Goal: Task Accomplishment & Management: Complete application form

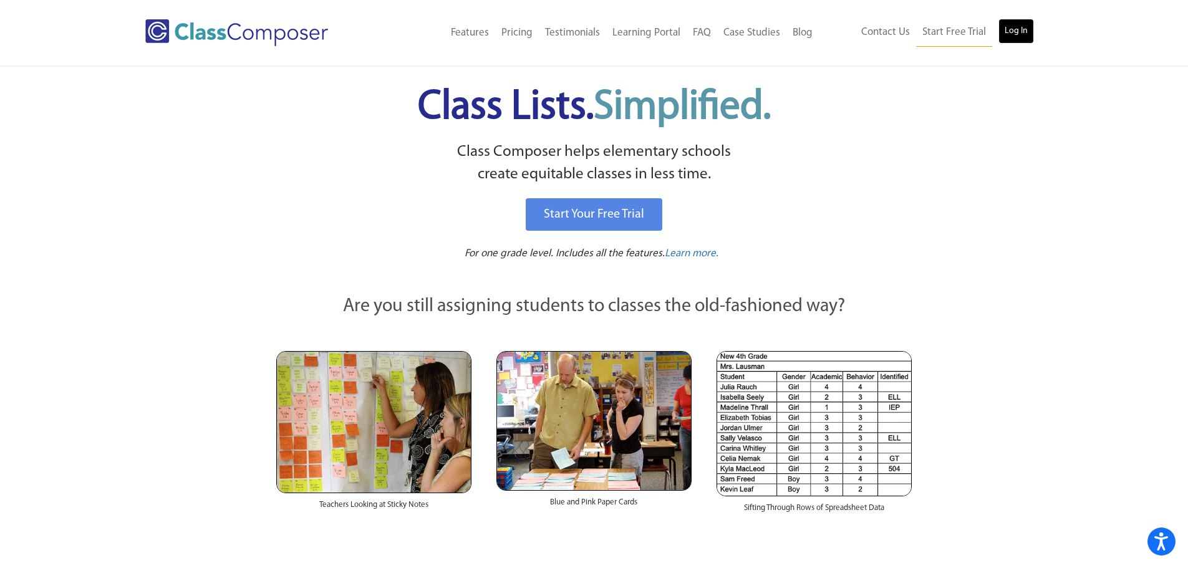
click at [1004, 33] on link "Log In" at bounding box center [1016, 31] width 36 height 25
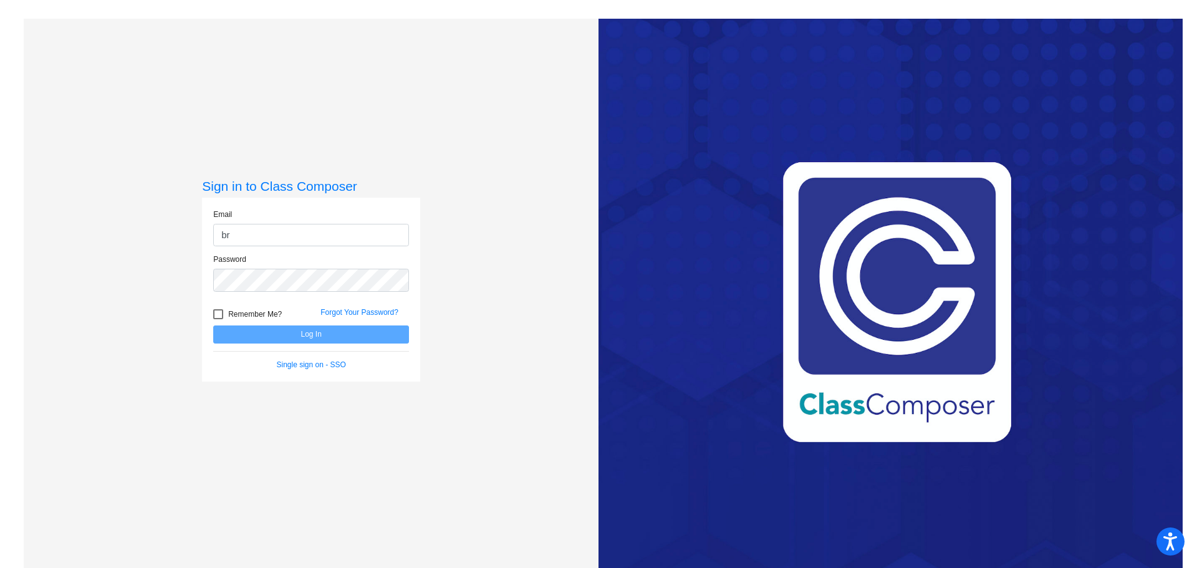
type input "[PERSON_NAME][EMAIL_ADDRESS][PERSON_NAME][DOMAIN_NAME]"
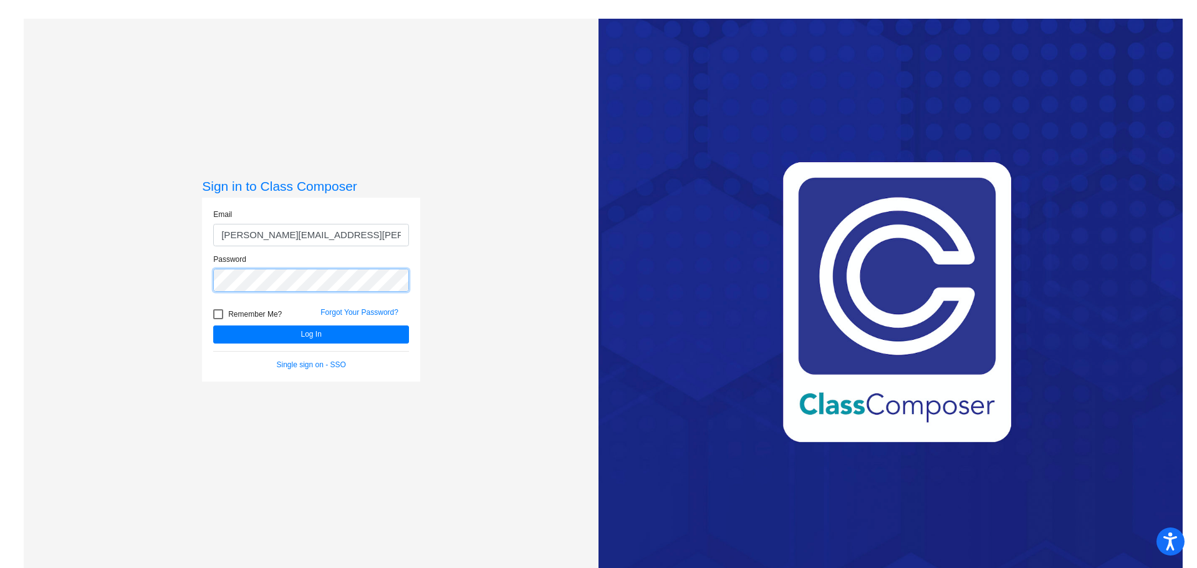
click at [213, 325] on button "Log In" at bounding box center [311, 334] width 196 height 18
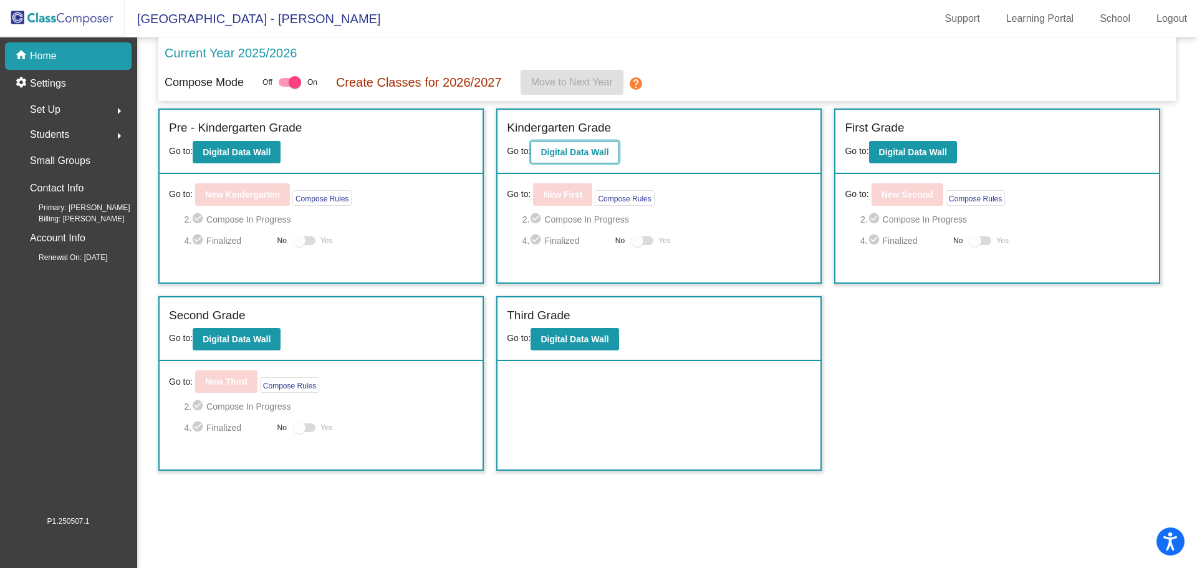
click at [594, 152] on b "Digital Data Wall" at bounding box center [575, 152] width 68 height 10
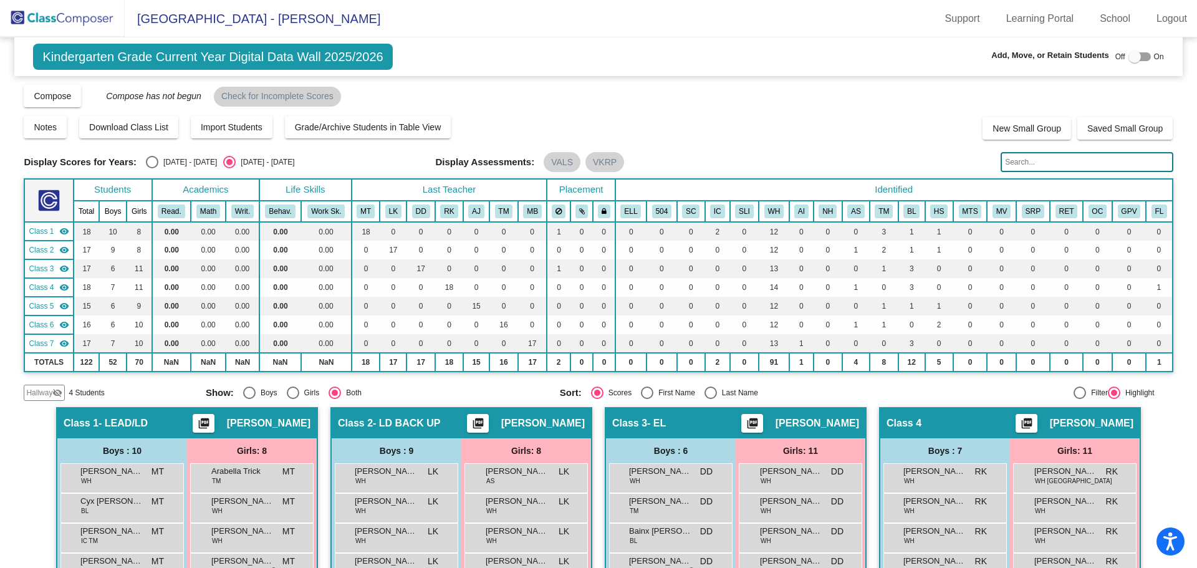
click at [1132, 55] on div at bounding box center [1135, 57] width 12 height 12
checkbox input "true"
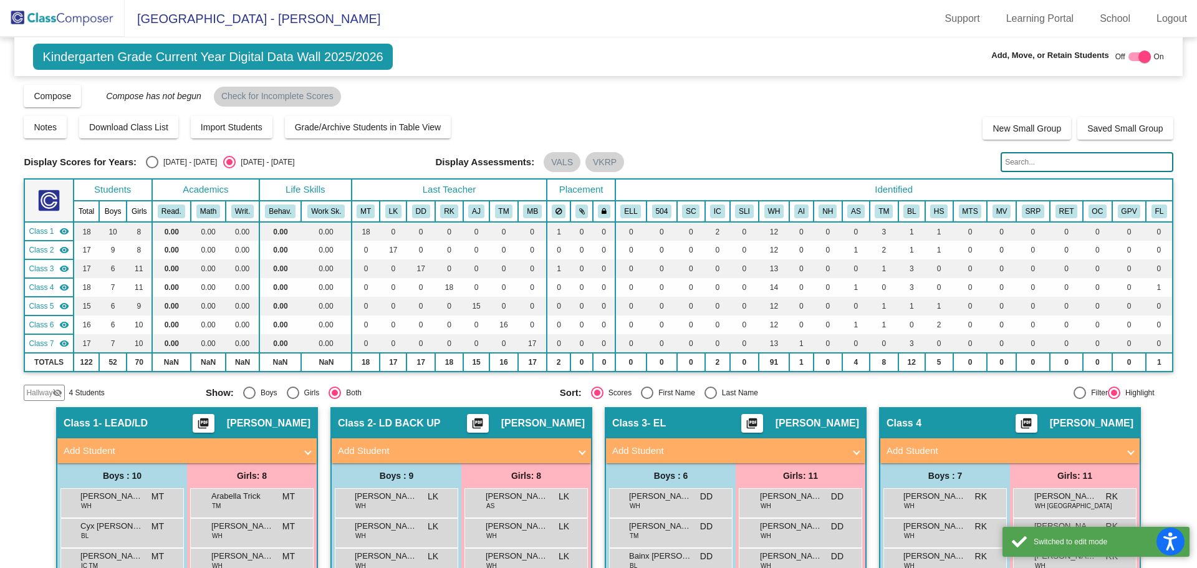
click at [42, 393] on span "Hallway" at bounding box center [39, 392] width 26 height 11
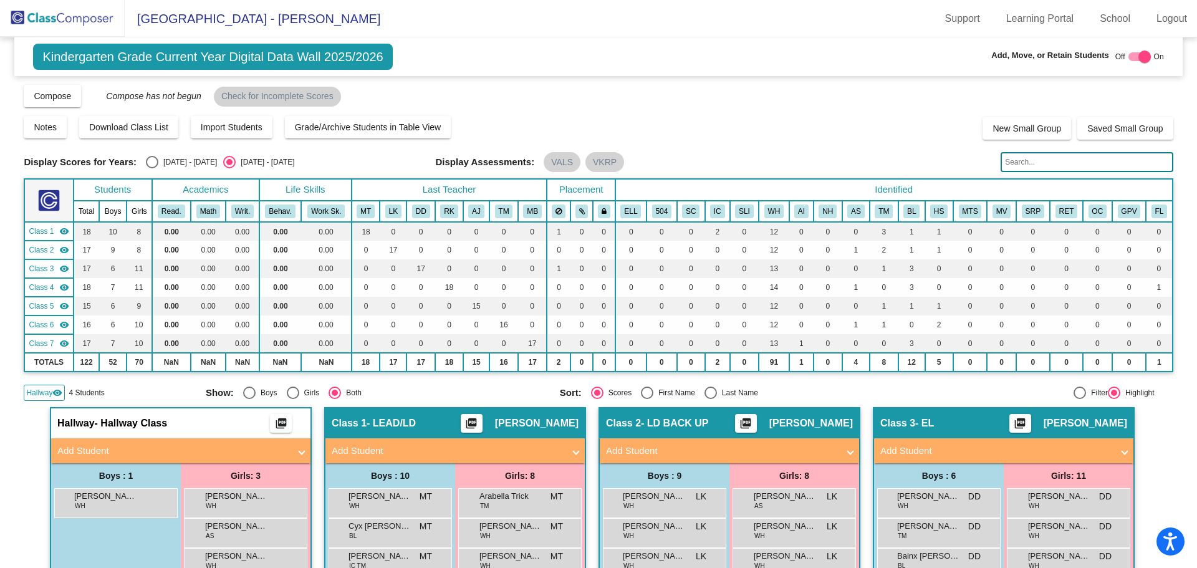
click at [122, 448] on mat-panel-title "Add Student" at bounding box center [173, 451] width 232 height 14
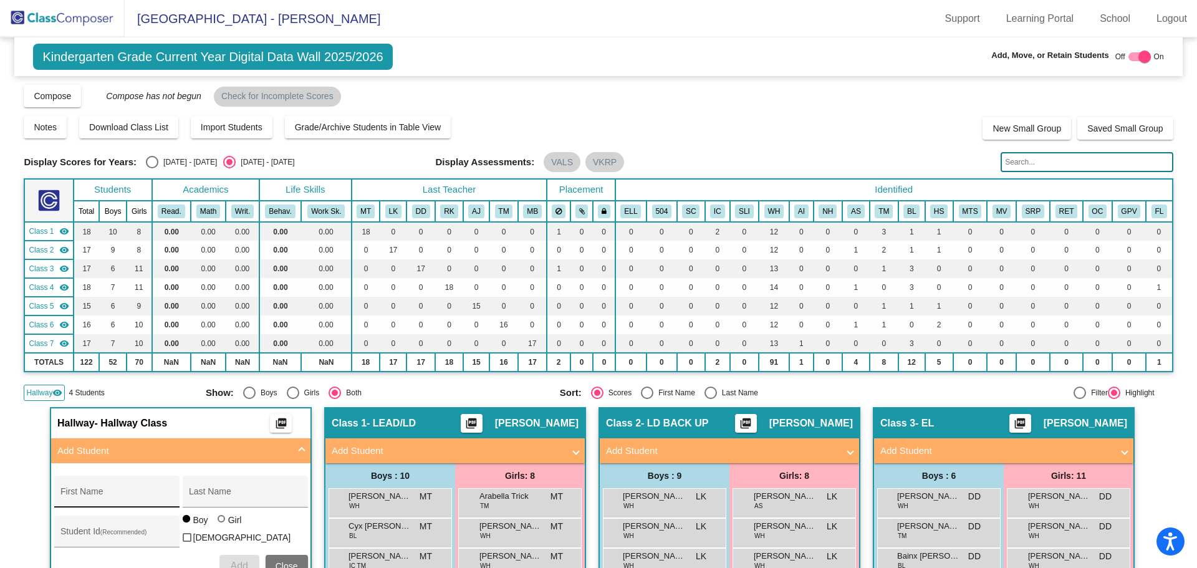
click at [104, 487] on div "First Name" at bounding box center [116, 496] width 112 height 26
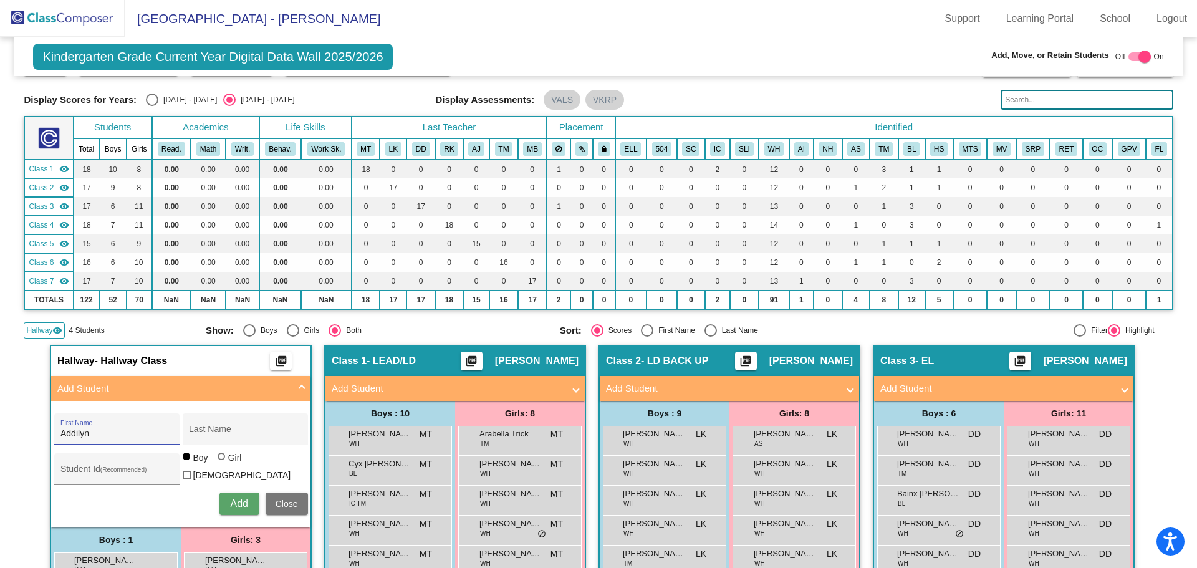
type input "Addilyn"
type input "Gonzalez"
type input "1569994"
click at [218, 460] on div at bounding box center [221, 456] width 7 height 7
click at [222, 463] on input "Girl" at bounding box center [222, 463] width 1 height 1
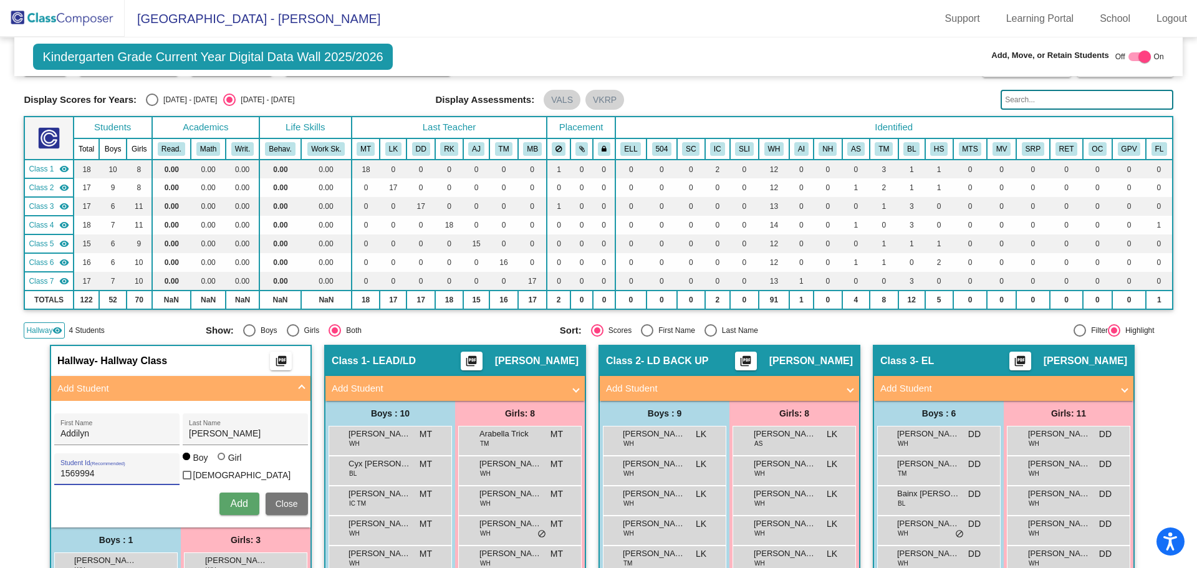
radio input "true"
click at [243, 502] on span "Add" at bounding box center [238, 503] width 17 height 11
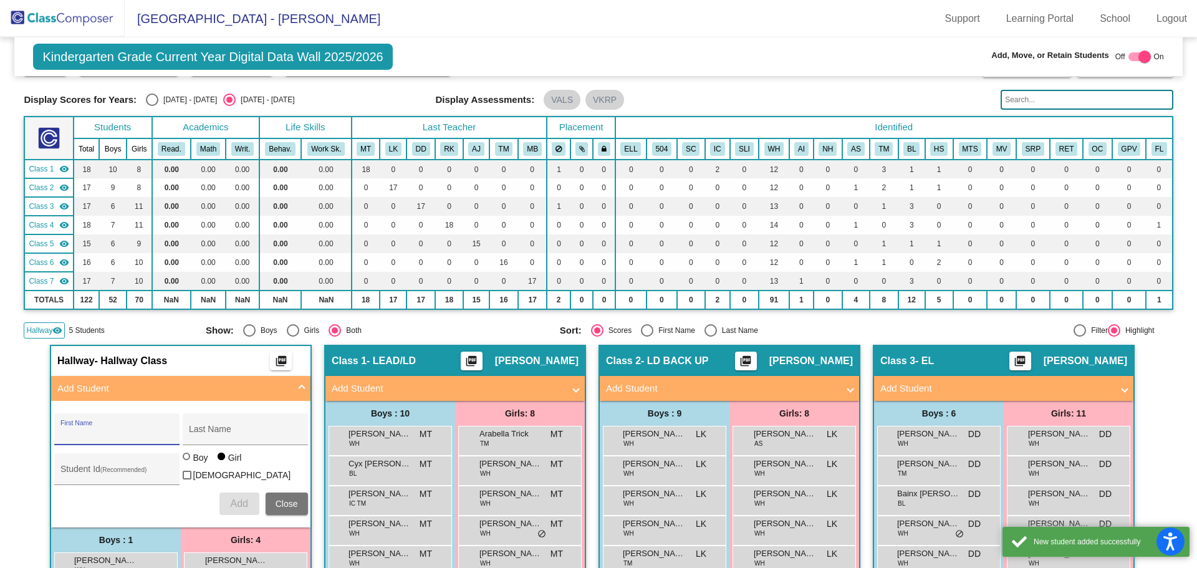
scroll to position [125, 0]
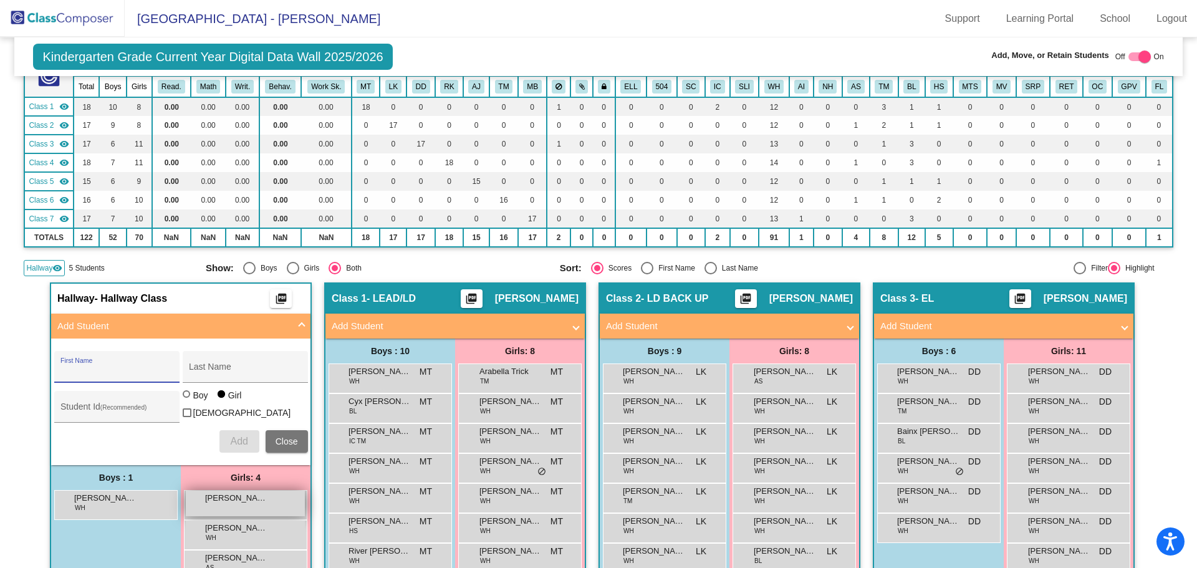
click at [239, 503] on div "Addilyn Gonzalez lock do_not_disturb_alt" at bounding box center [245, 504] width 119 height 26
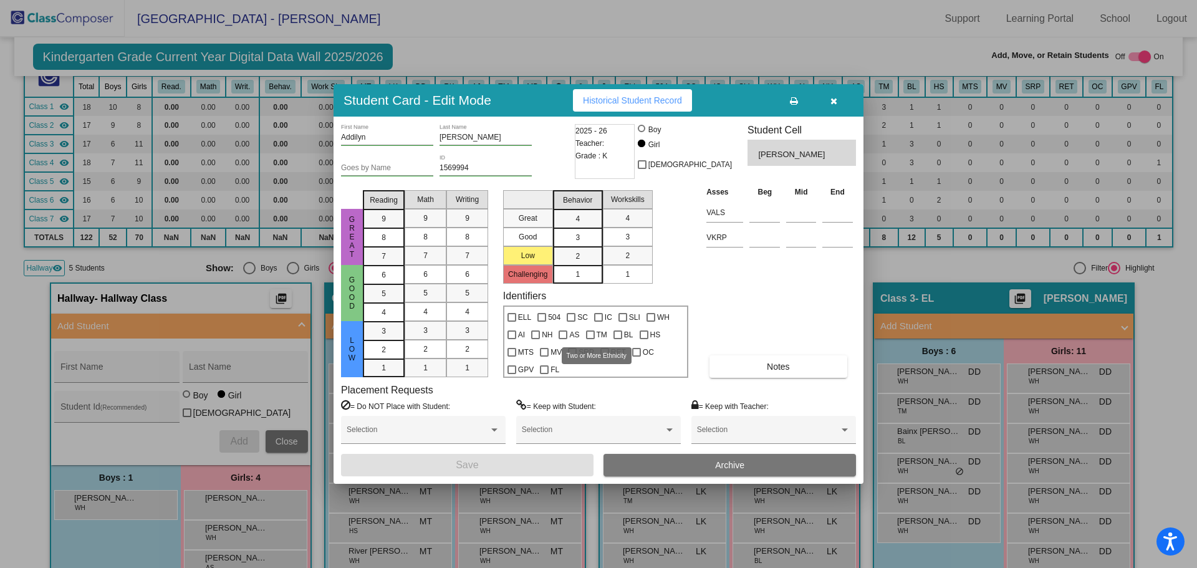
click at [591, 332] on div at bounding box center [590, 334] width 9 height 9
click at [590, 339] on input "TM" at bounding box center [590, 339] width 1 height 1
checkbox input "true"
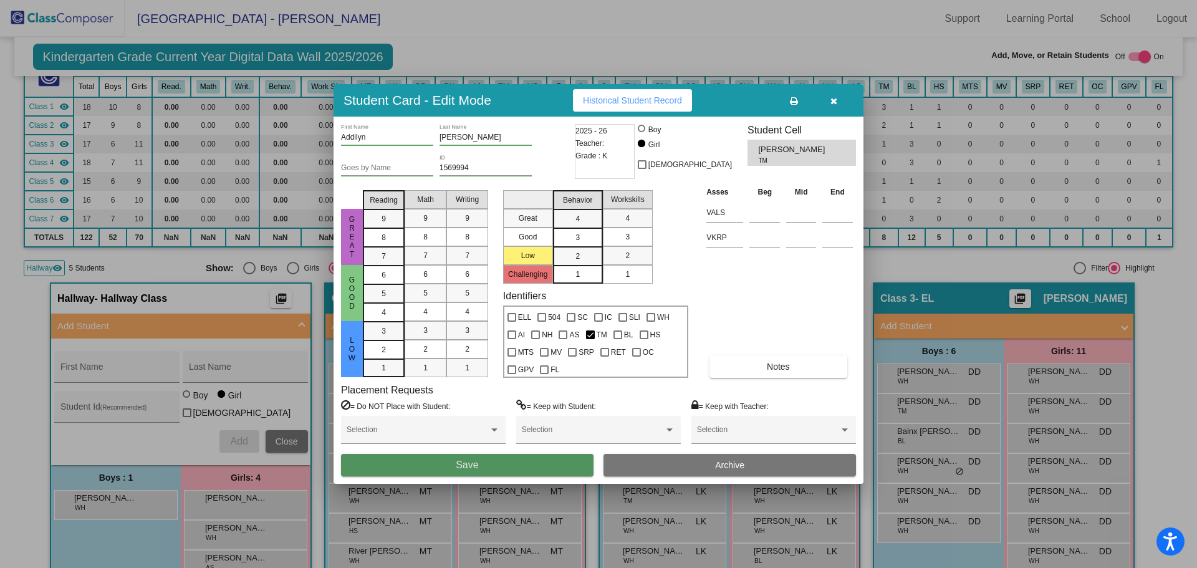
click at [530, 463] on button "Save" at bounding box center [467, 465] width 253 height 22
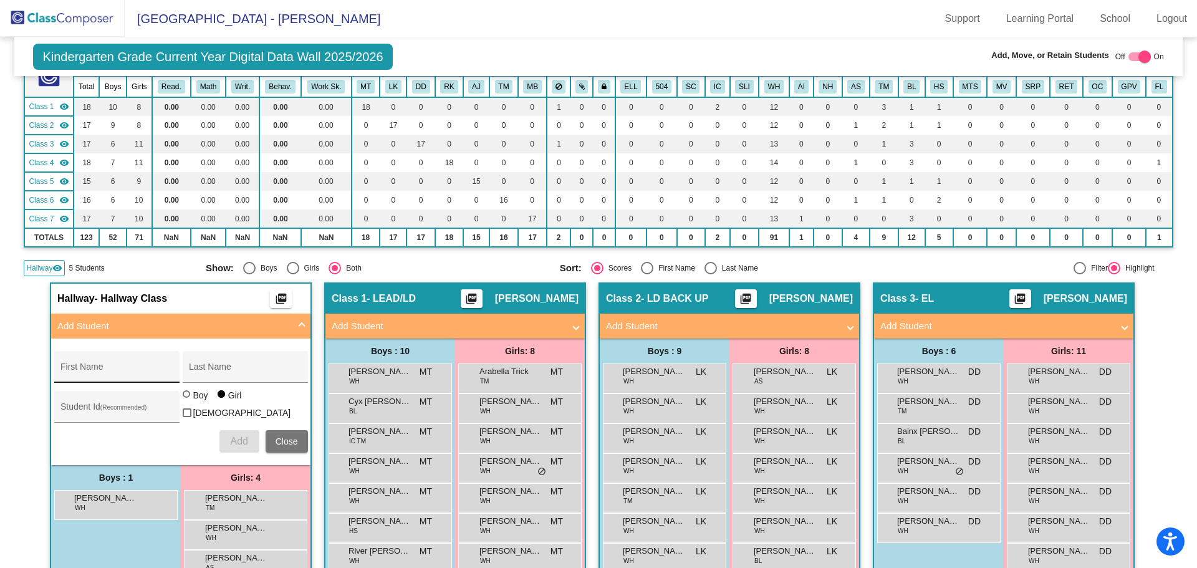
click at [135, 362] on div "First Name" at bounding box center [116, 371] width 112 height 26
type input "Roman"
type input "A"
type input "Gross"
click at [135, 369] on input "Roman" at bounding box center [116, 372] width 112 height 10
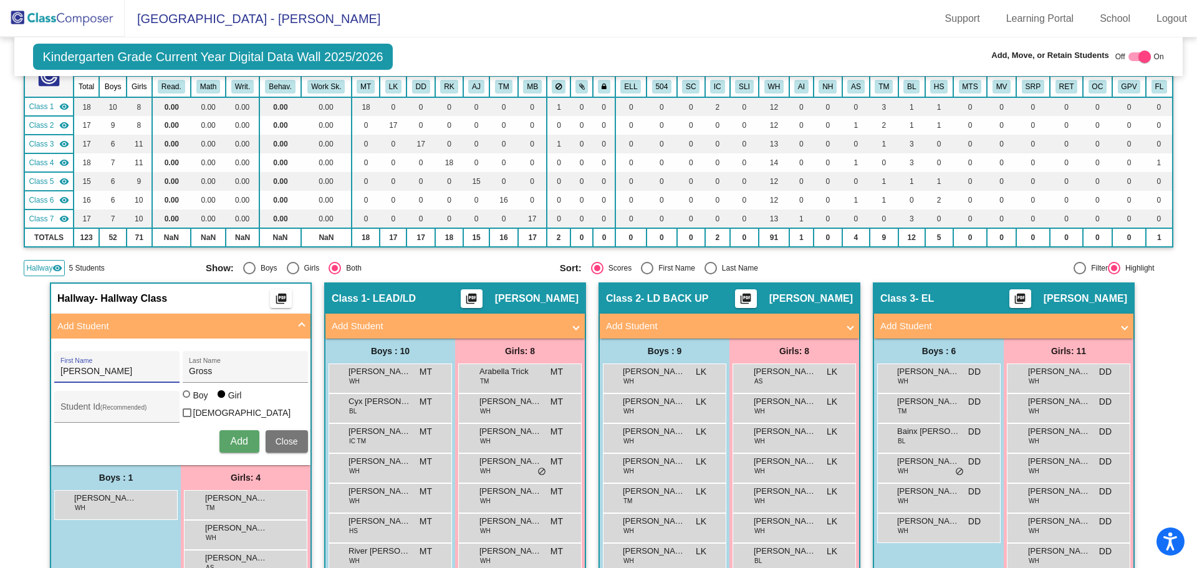
type input "Roman Alexander"
type input "1563636"
click at [183, 398] on div at bounding box center [186, 393] width 7 height 7
click at [187, 400] on input "Boy" at bounding box center [187, 400] width 1 height 1
radio input "true"
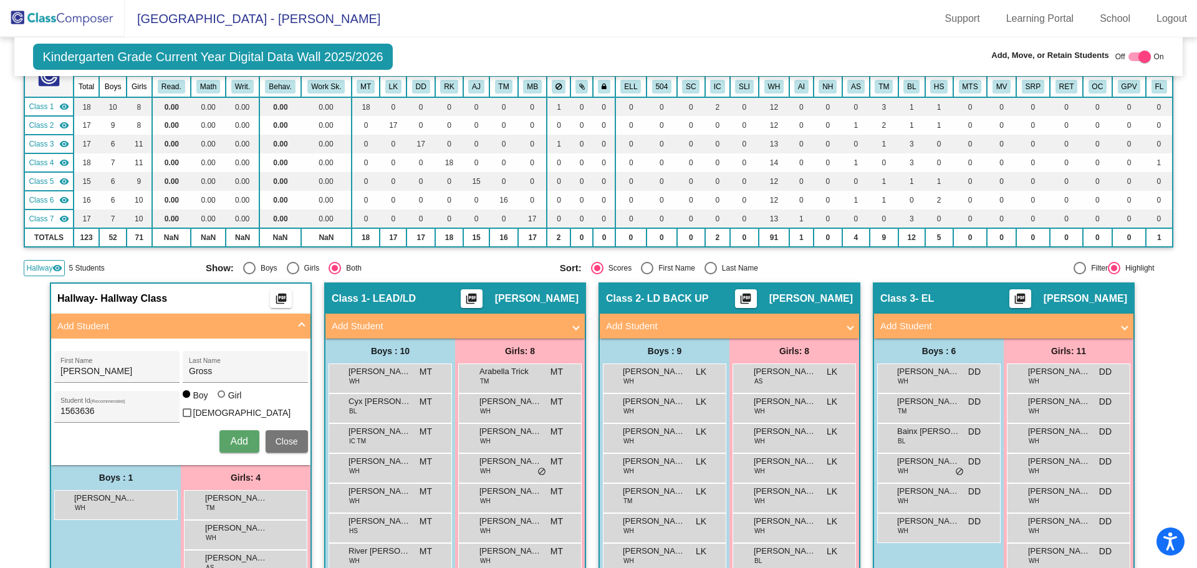
click at [234, 438] on span "Add" at bounding box center [238, 441] width 17 height 11
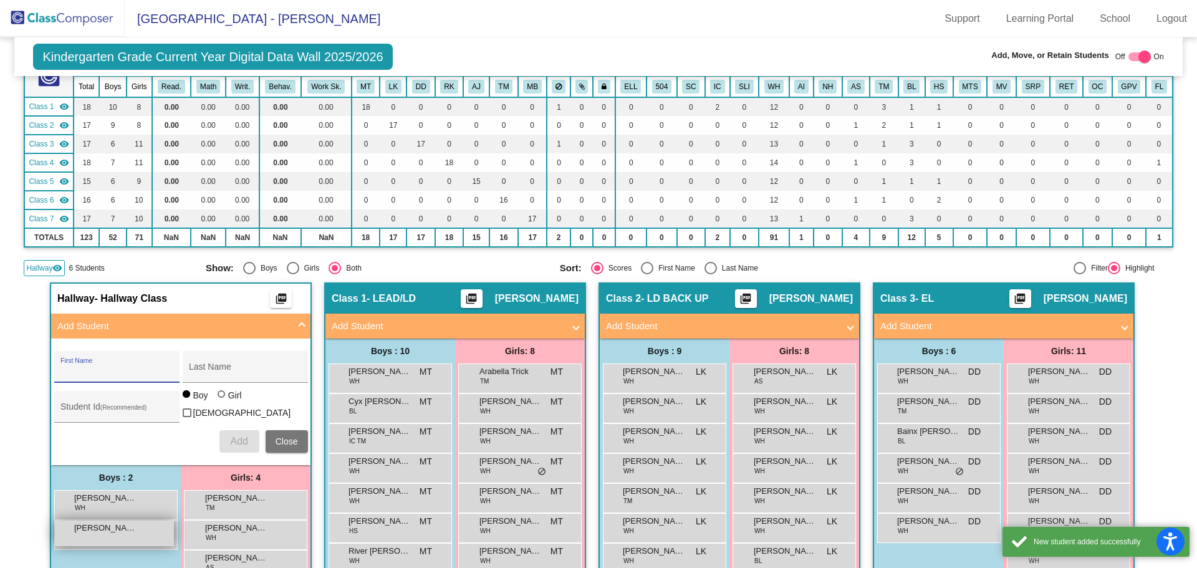
click at [129, 532] on div "Roman Alexander Gross lock do_not_disturb_alt" at bounding box center [114, 534] width 119 height 26
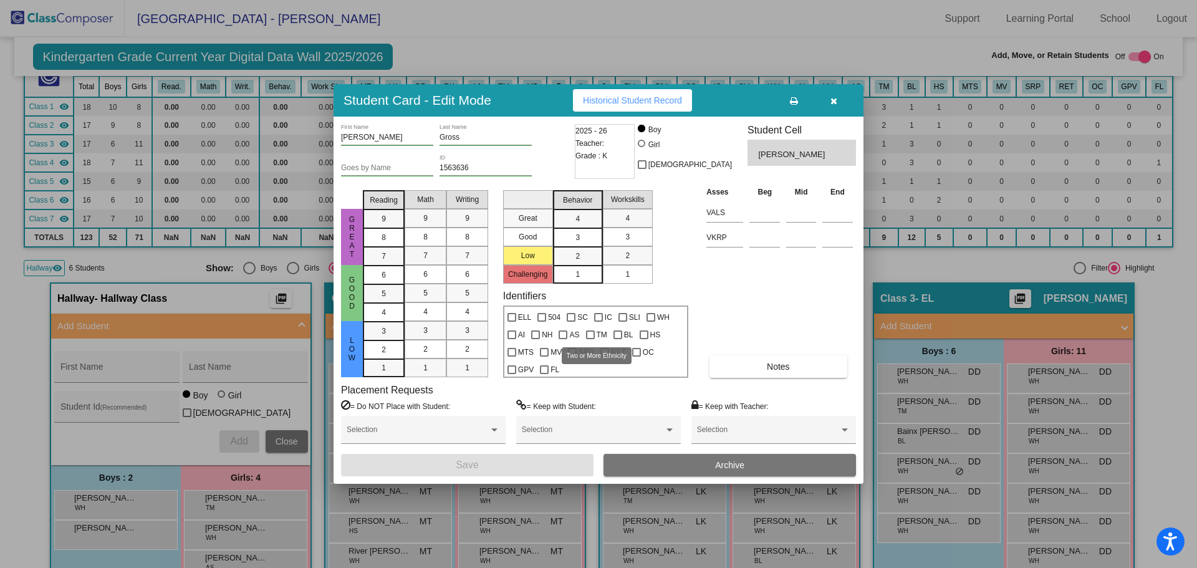
click at [587, 335] on div at bounding box center [590, 334] width 9 height 9
click at [590, 339] on input "TM" at bounding box center [590, 339] width 1 height 1
checkbox input "true"
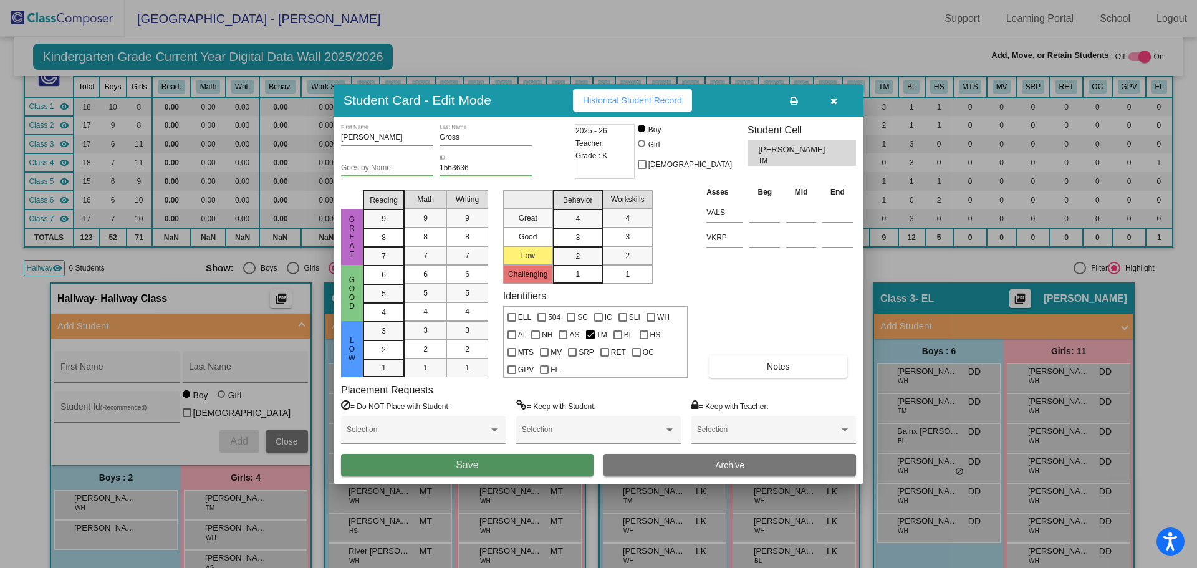
click at [524, 466] on button "Save" at bounding box center [467, 465] width 253 height 22
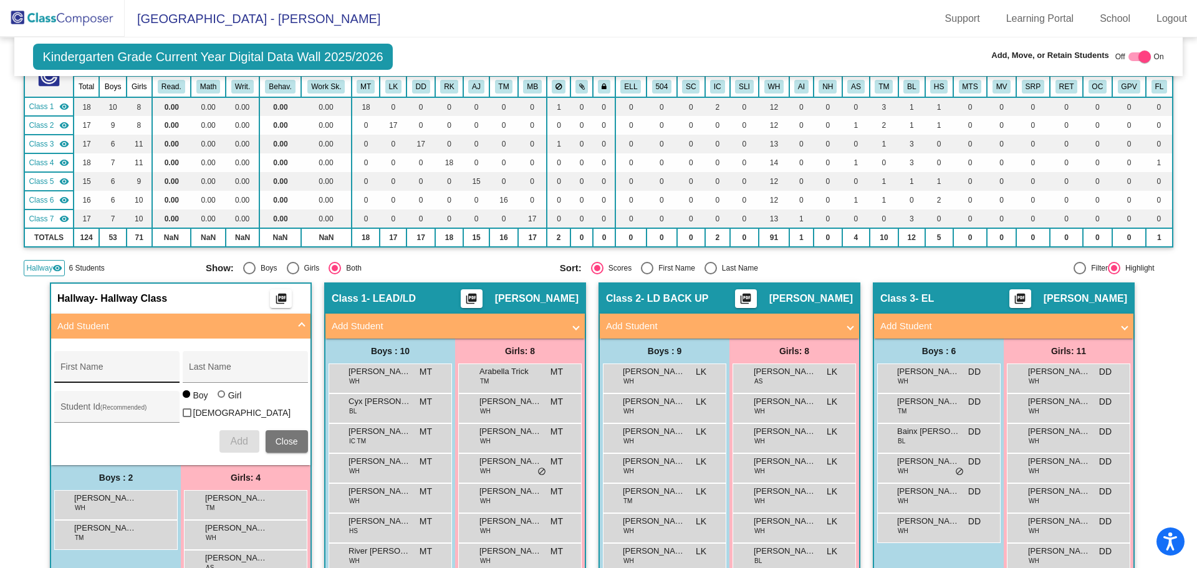
click at [86, 368] on input "First Name" at bounding box center [116, 372] width 112 height 10
type input "Carson"
type input "Ashley"
click at [144, 368] on input "Carson" at bounding box center [116, 372] width 112 height 10
click at [101, 364] on div "Carson First Name" at bounding box center [116, 371] width 112 height 26
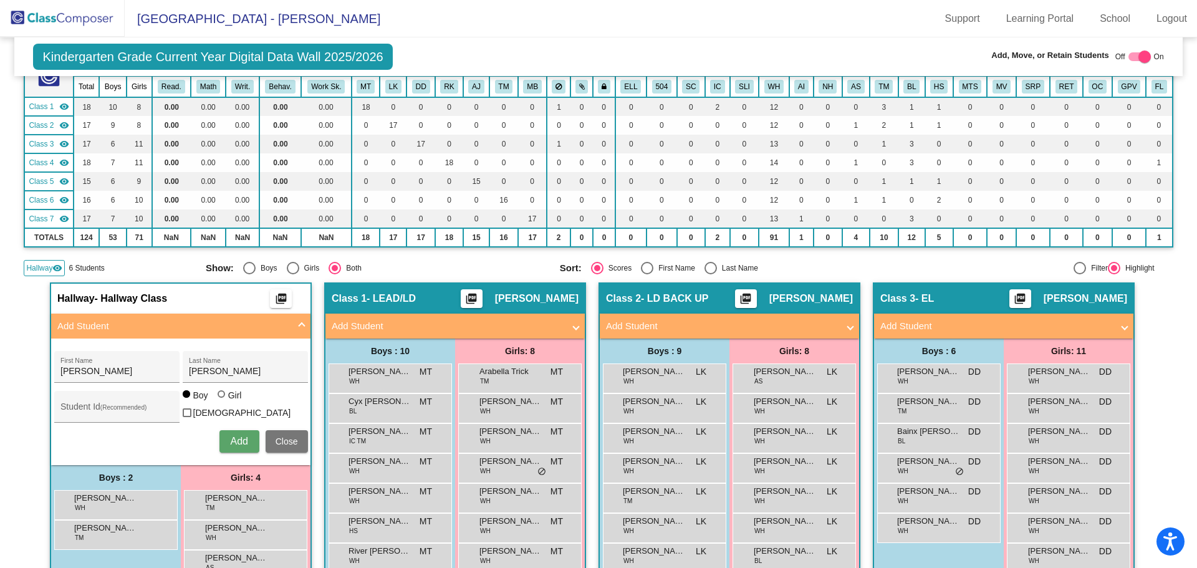
click at [12, 352] on mat-sidenav-content "Kindergarten Grade Current Year Digital Data Wall 2025/2026 Add, Move, or Retai…" at bounding box center [598, 302] width 1197 height 531
click at [83, 368] on input "Carson" at bounding box center [116, 372] width 112 height 10
type input "n"
type input "Laila"
type input "Doyle"
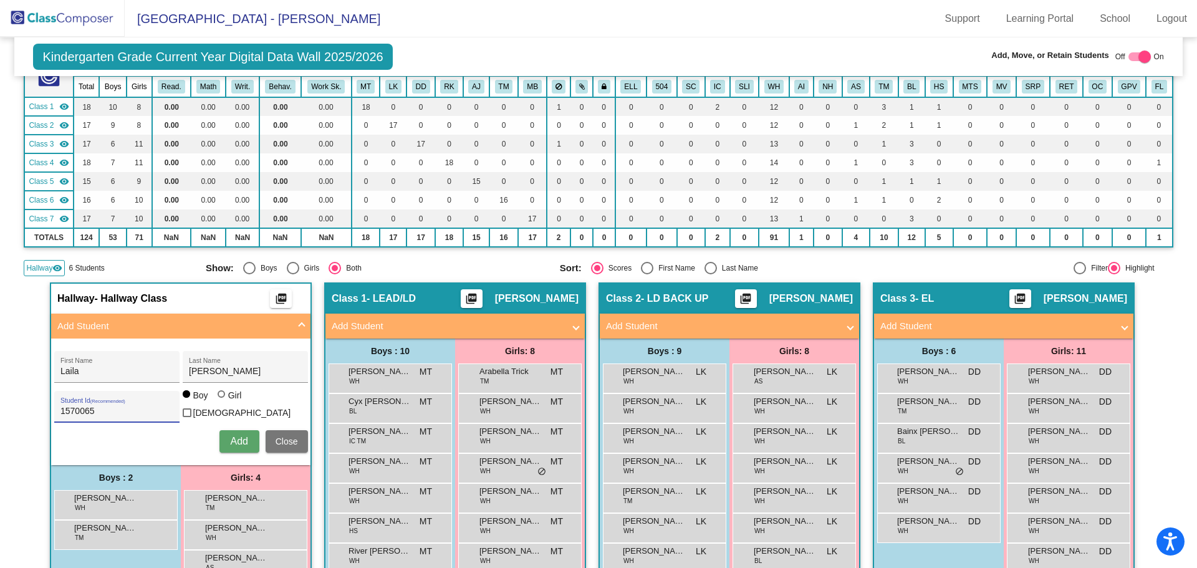
type input "1570065"
click at [220, 398] on div at bounding box center [221, 393] width 7 height 7
click at [222, 400] on input "Girl" at bounding box center [222, 400] width 1 height 1
radio input "true"
click at [238, 437] on span "Add" at bounding box center [238, 441] width 17 height 11
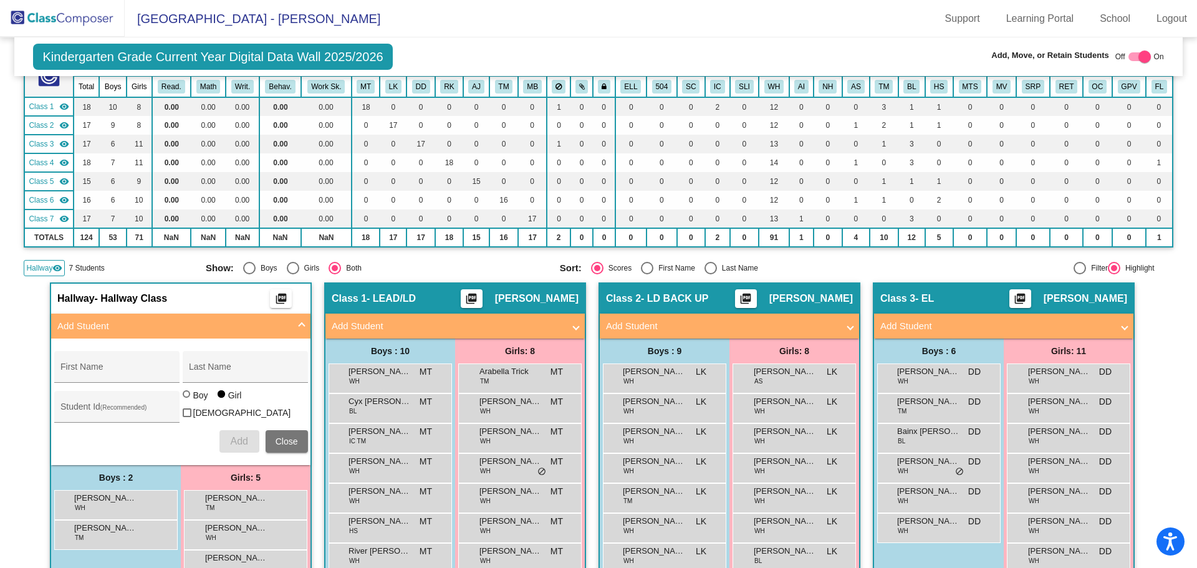
click at [59, 13] on img at bounding box center [62, 18] width 125 height 37
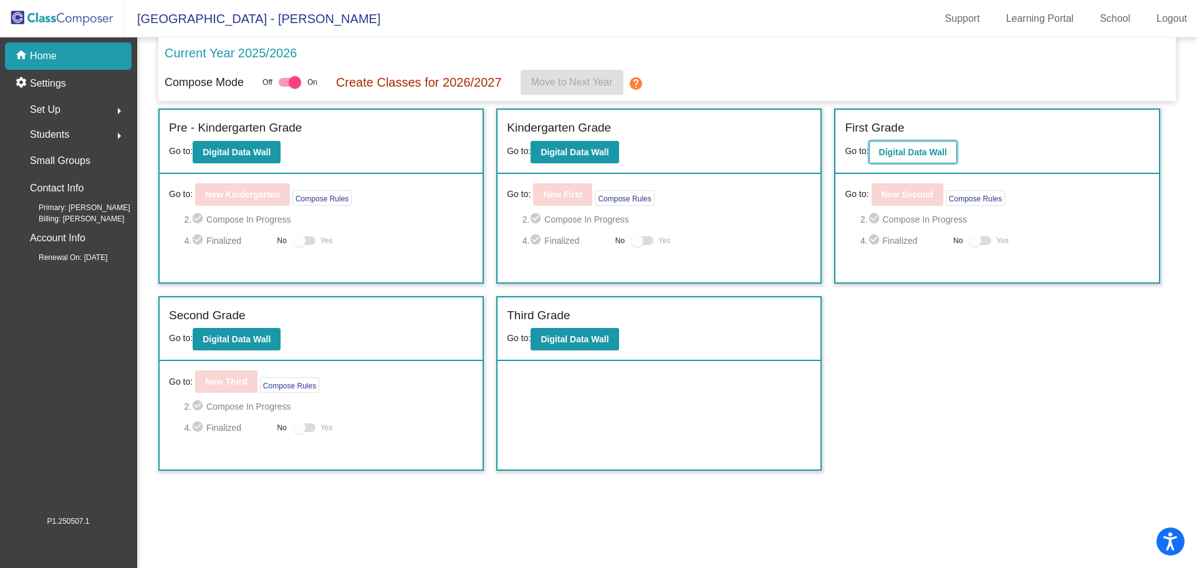
click at [923, 150] on b "Digital Data Wall" at bounding box center [913, 152] width 68 height 10
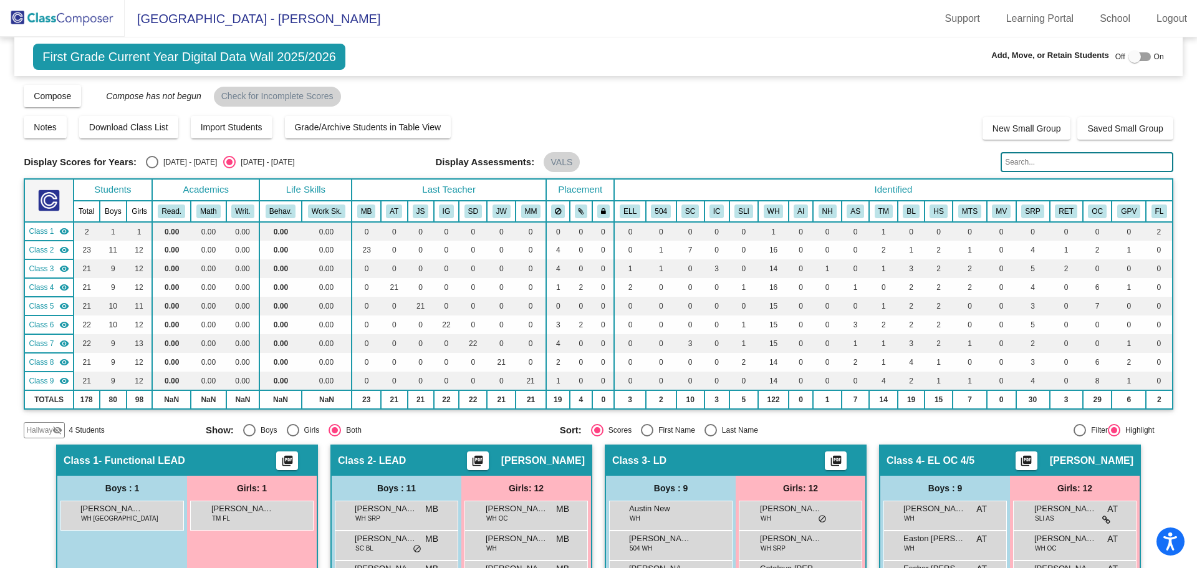
click at [1129, 59] on div at bounding box center [1135, 57] width 12 height 12
checkbox input "true"
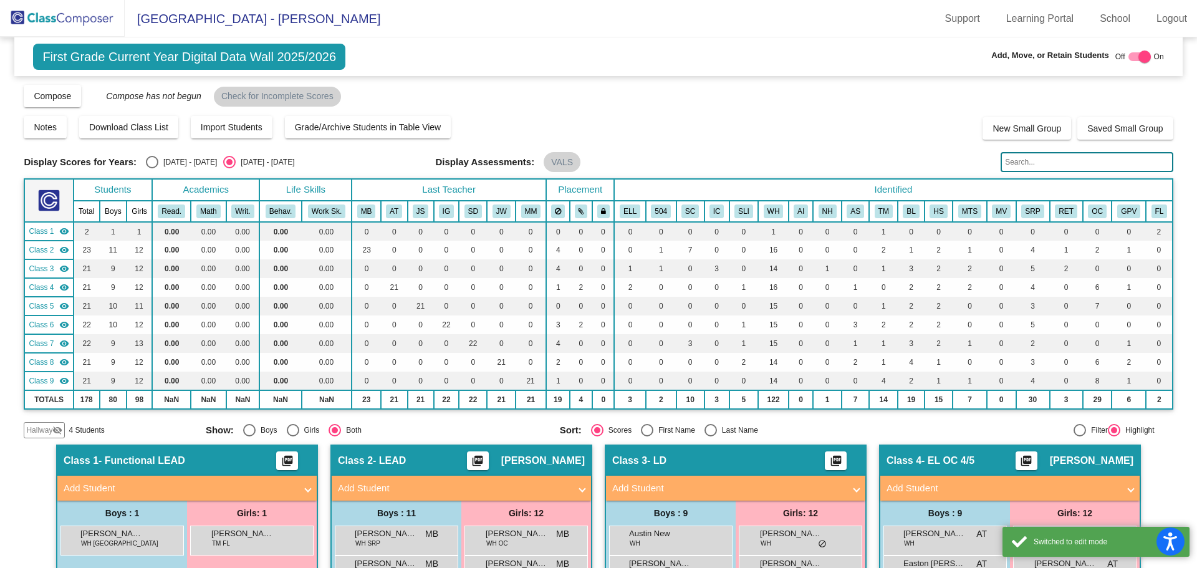
click at [47, 425] on span "Hallway" at bounding box center [39, 430] width 26 height 11
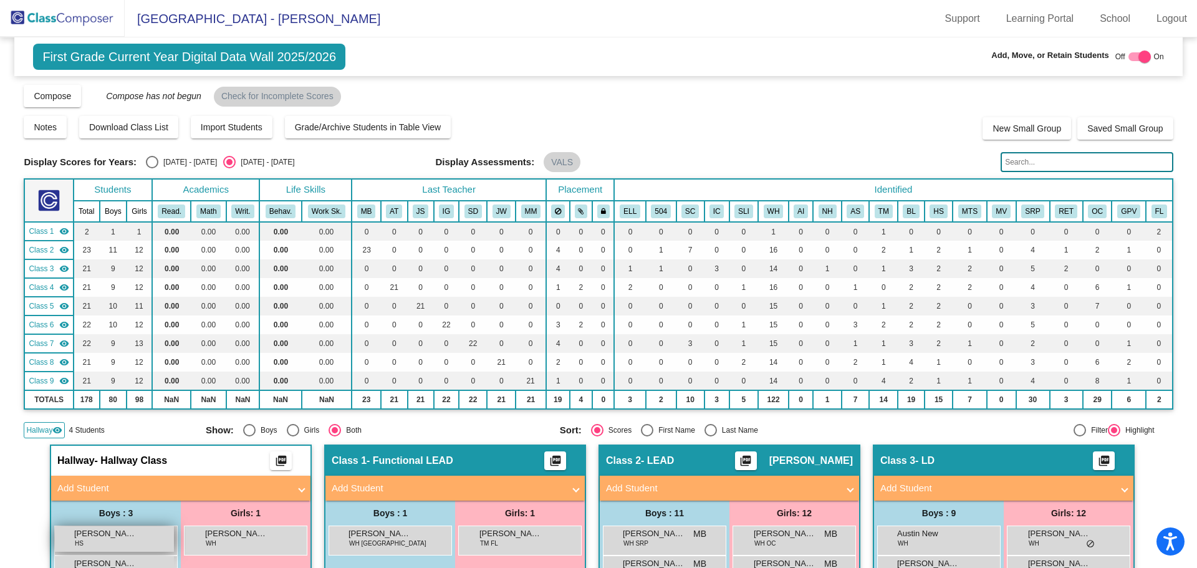
scroll to position [125, 0]
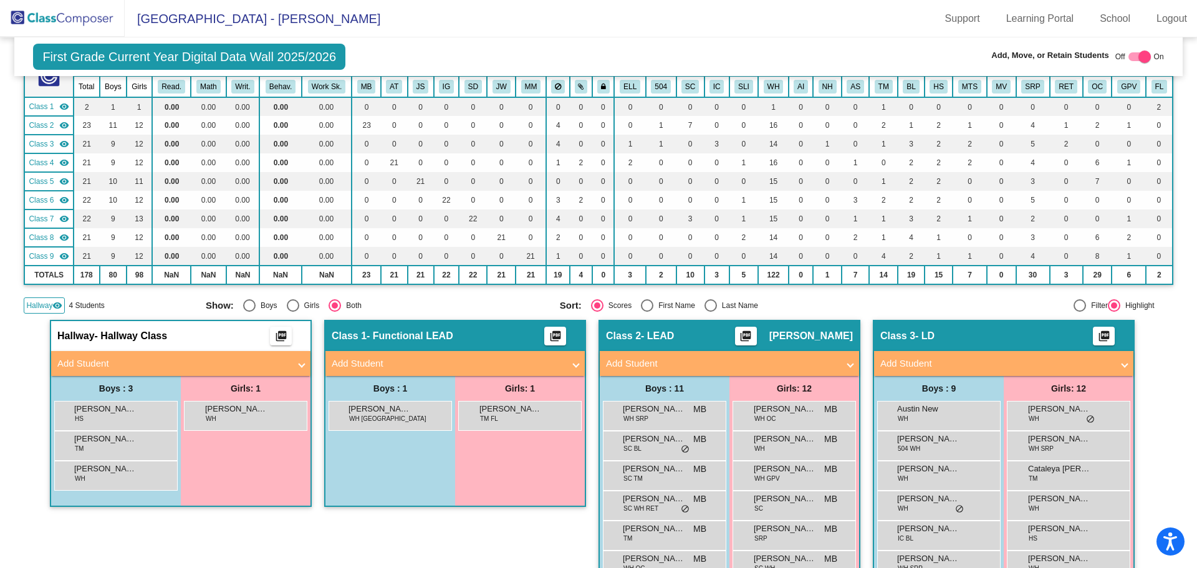
click at [139, 360] on mat-panel-title "Add Student" at bounding box center [173, 364] width 232 height 14
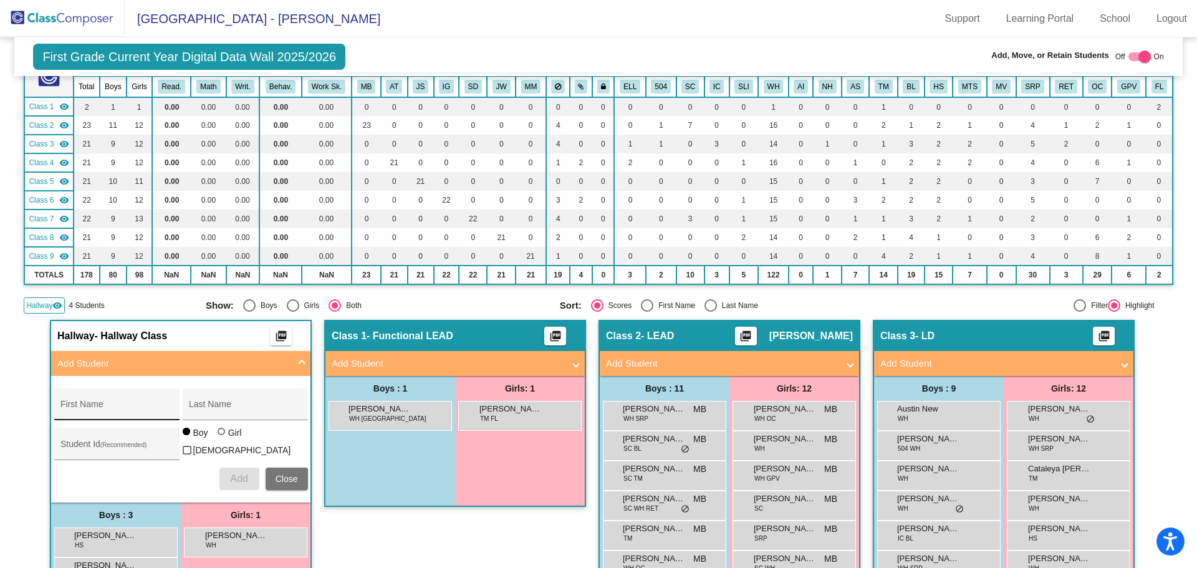
click at [85, 415] on div "First Name" at bounding box center [116, 408] width 112 height 26
type input "Noemi"
type input "Camacho"
type input "1570066"
click at [218, 435] on div at bounding box center [221, 431] width 7 height 7
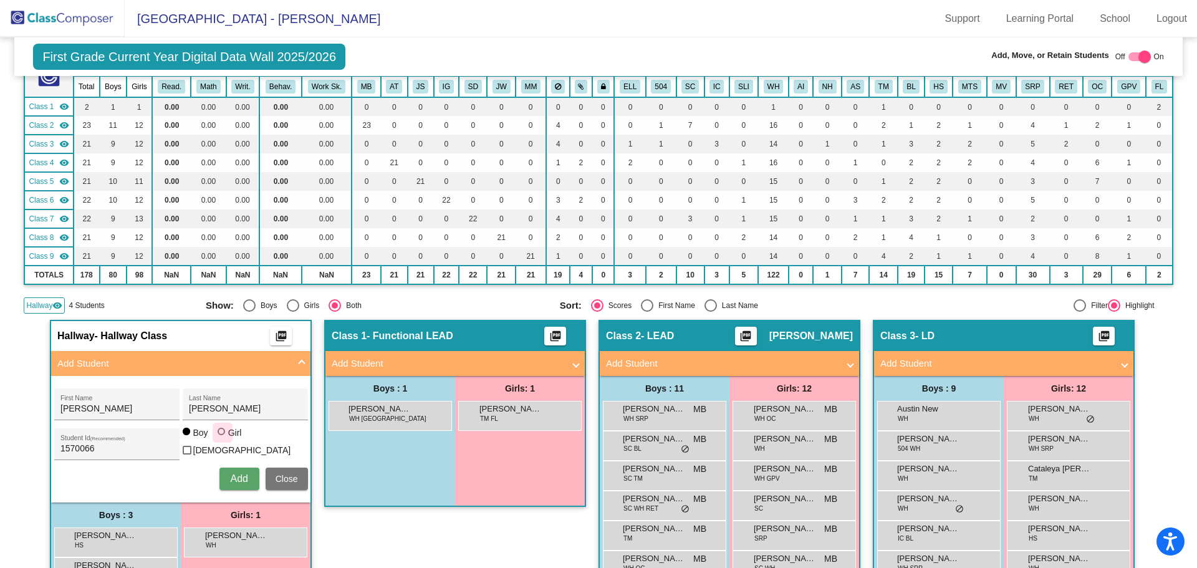
click at [222, 438] on input "Girl" at bounding box center [222, 438] width 1 height 1
radio input "true"
click at [244, 479] on span "Add" at bounding box center [238, 478] width 17 height 11
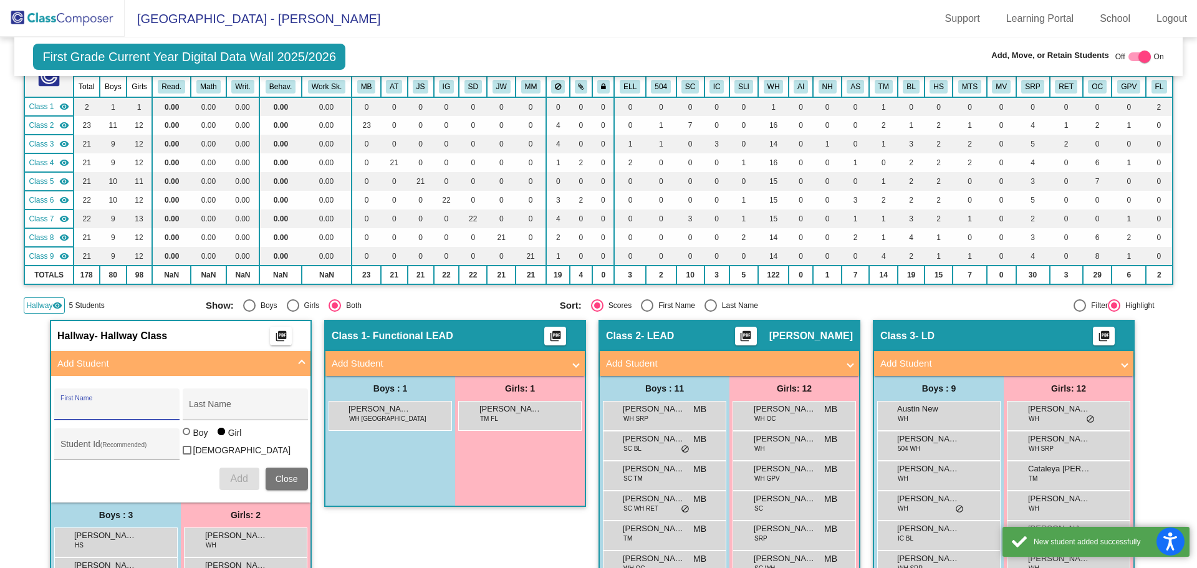
scroll to position [249, 0]
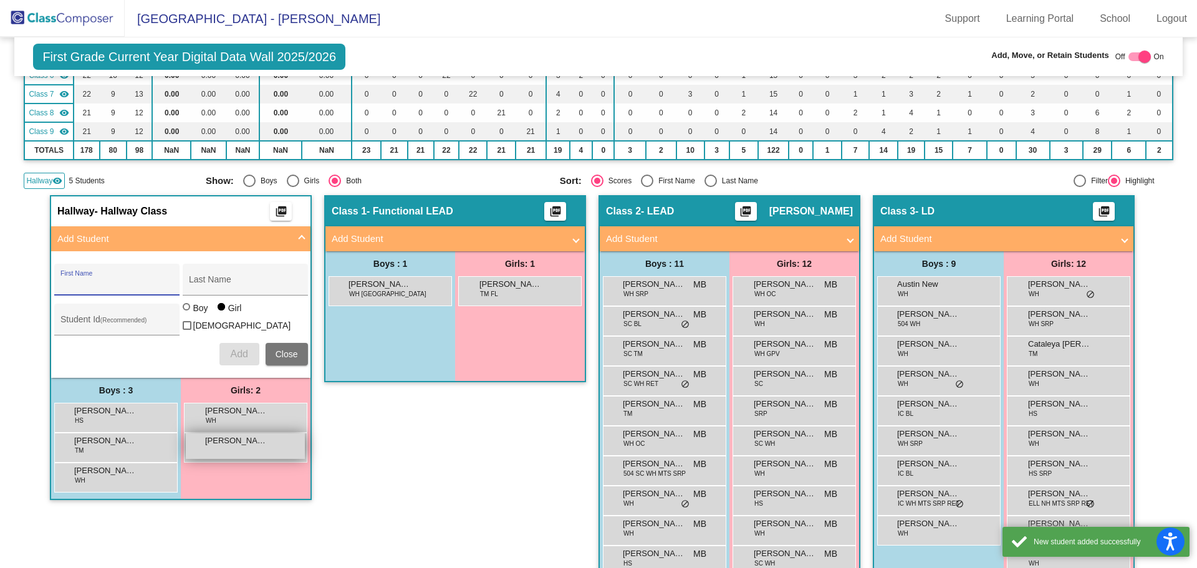
click at [238, 445] on div "Noemi Camacho lock do_not_disturb_alt" at bounding box center [245, 446] width 119 height 26
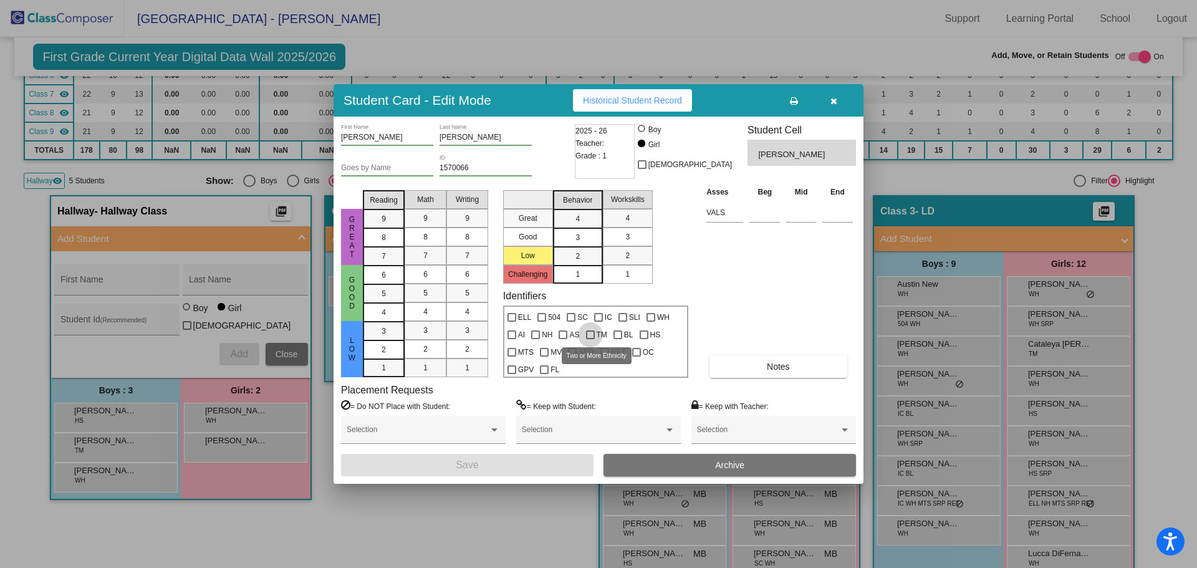
click at [592, 334] on div at bounding box center [590, 334] width 9 height 9
click at [590, 339] on input "TM" at bounding box center [590, 339] width 1 height 1
checkbox input "true"
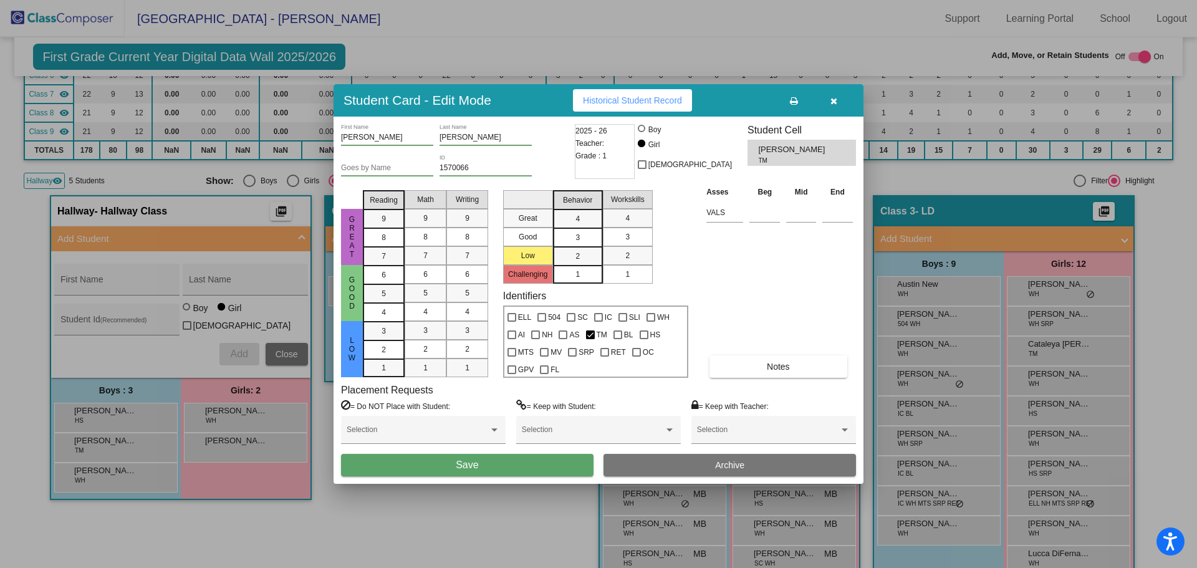
click at [564, 465] on button "Save" at bounding box center [467, 465] width 253 height 22
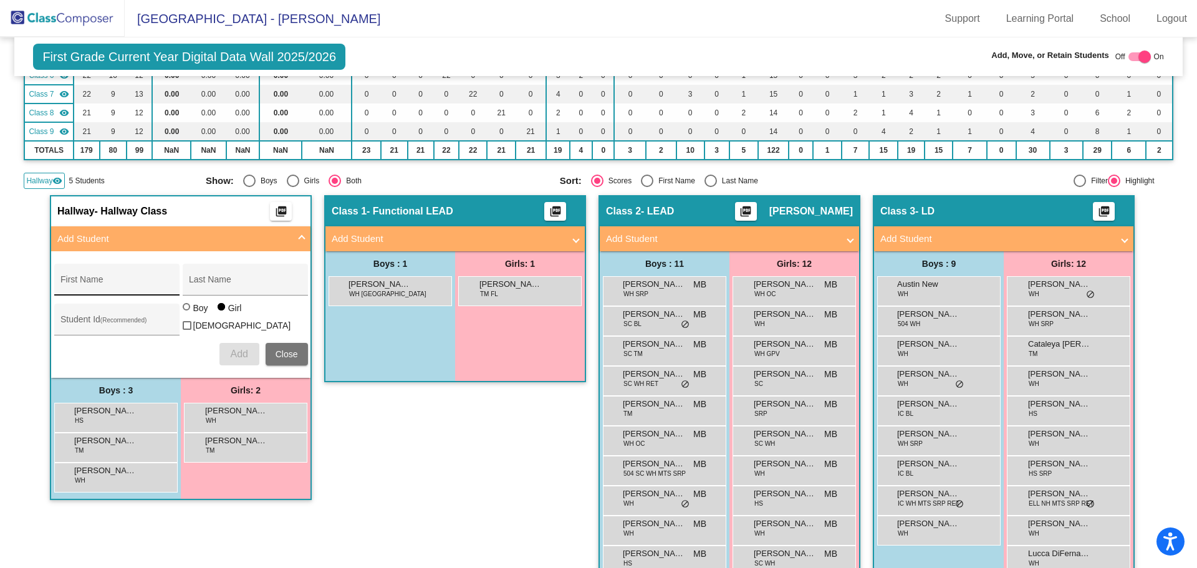
click at [130, 282] on input "First Name" at bounding box center [116, 284] width 112 height 10
type input "S"
type input "Coen"
type input "Swafford"
type input "1570110"
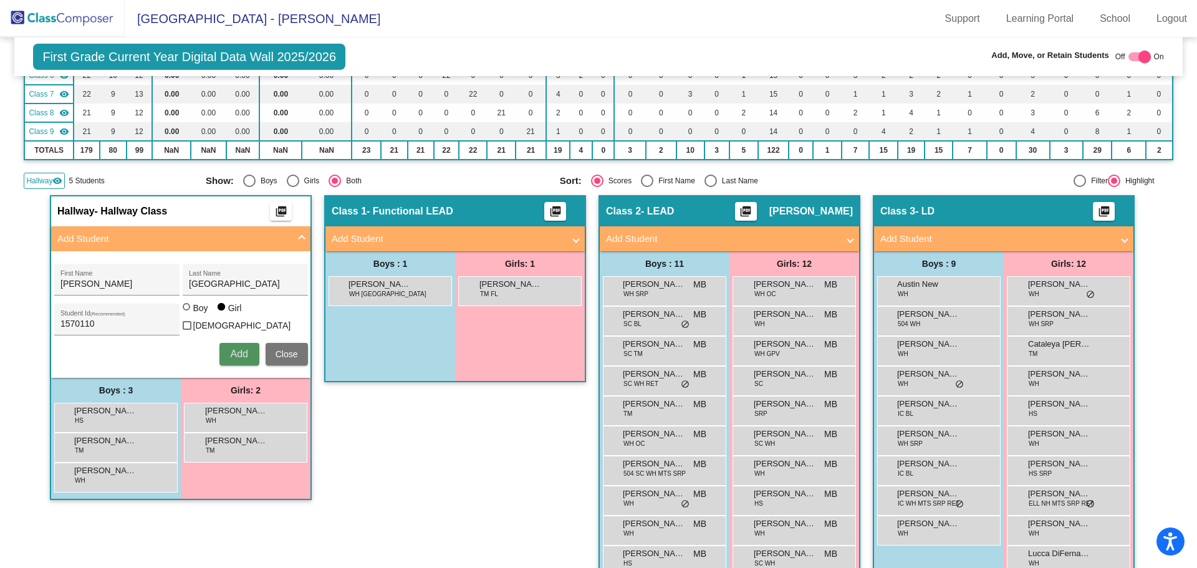
click at [239, 350] on span "Add" at bounding box center [238, 354] width 17 height 11
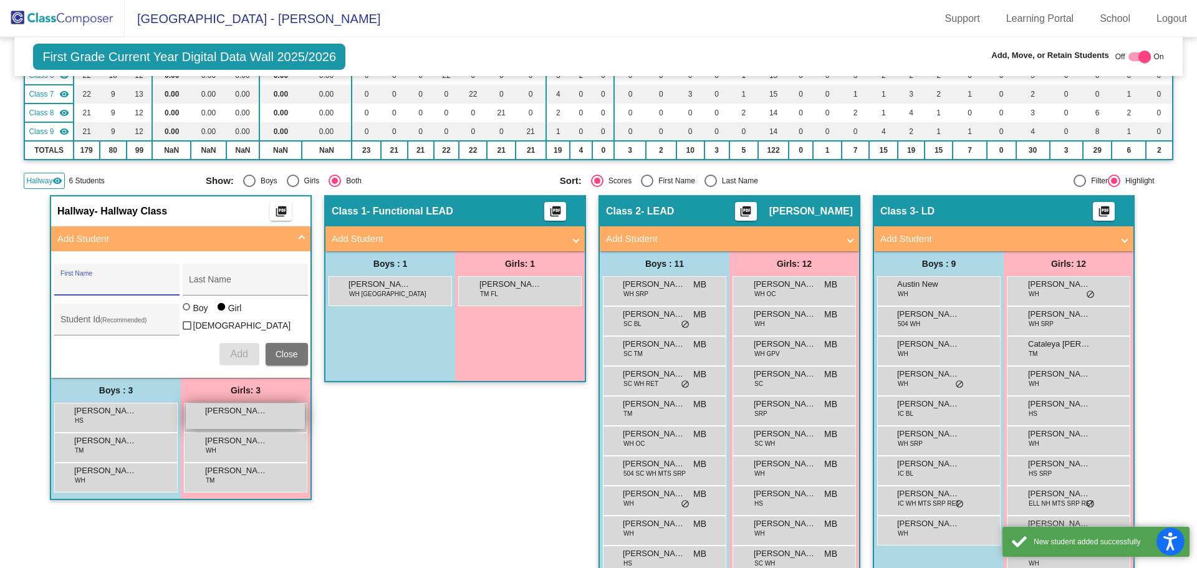
click at [216, 413] on span "Coen Swafford" at bounding box center [236, 411] width 62 height 12
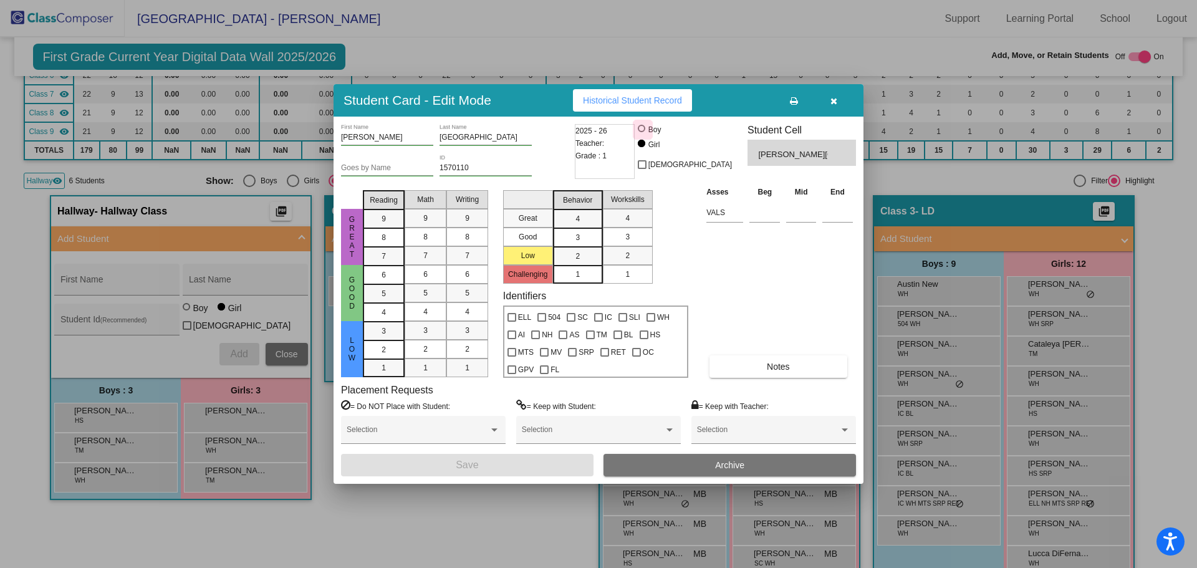
click at [645, 130] on div at bounding box center [641, 128] width 7 height 7
click at [643, 135] on input "Boy" at bounding box center [642, 135] width 1 height 1
radio input "true"
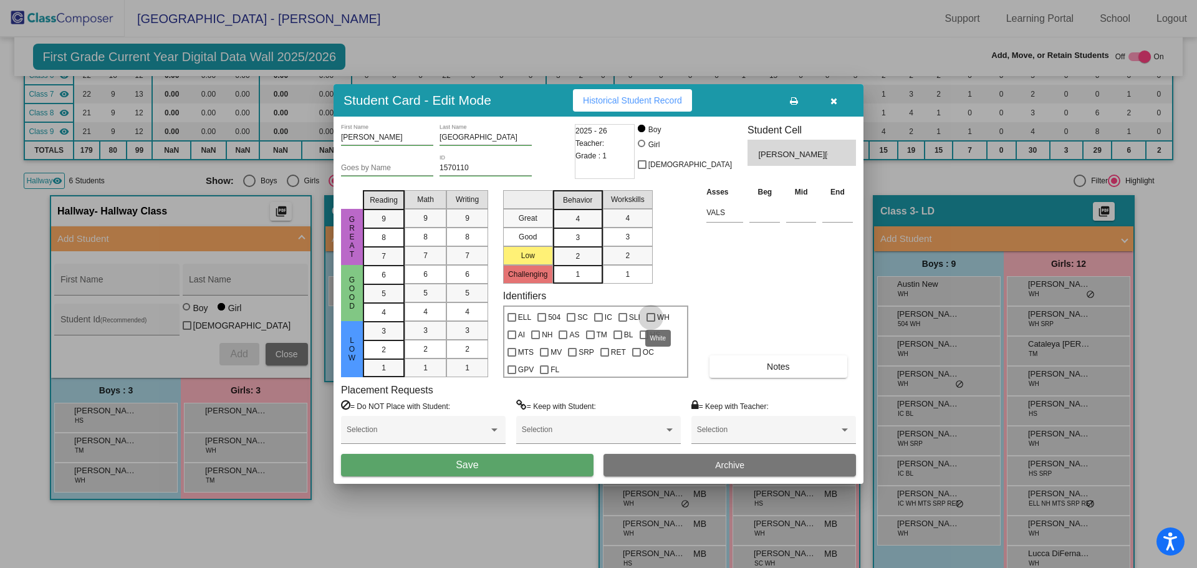
click at [651, 319] on div at bounding box center [651, 317] width 9 height 9
click at [651, 322] on input "WH" at bounding box center [650, 322] width 1 height 1
checkbox input "true"
click at [524, 467] on button "Save" at bounding box center [467, 465] width 253 height 22
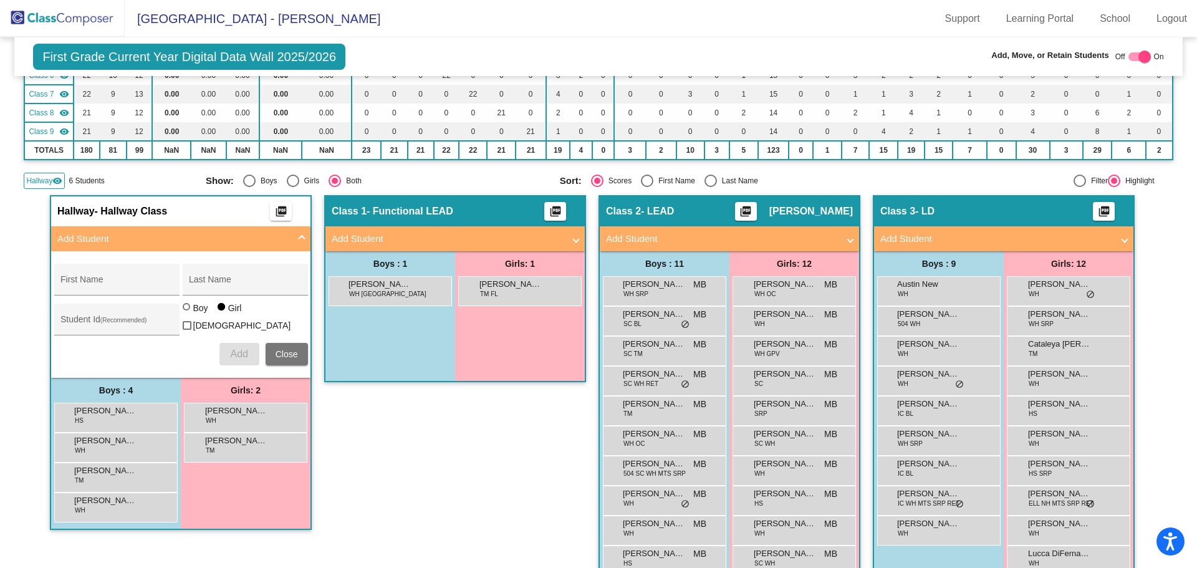
click at [55, 14] on img at bounding box center [62, 18] width 125 height 37
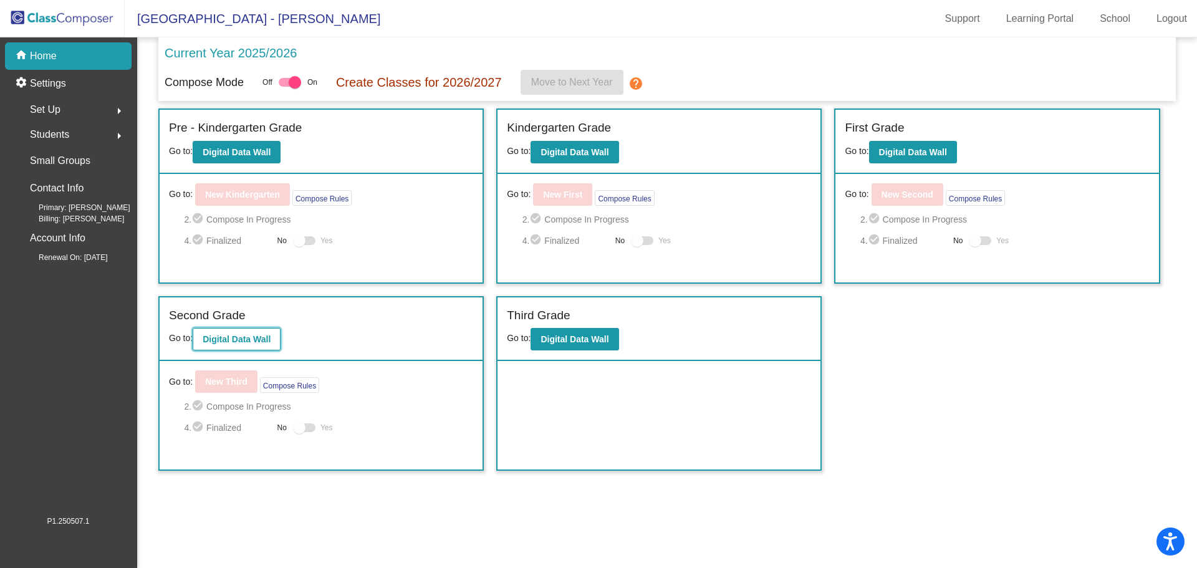
click at [267, 342] on b "Digital Data Wall" at bounding box center [237, 339] width 68 height 10
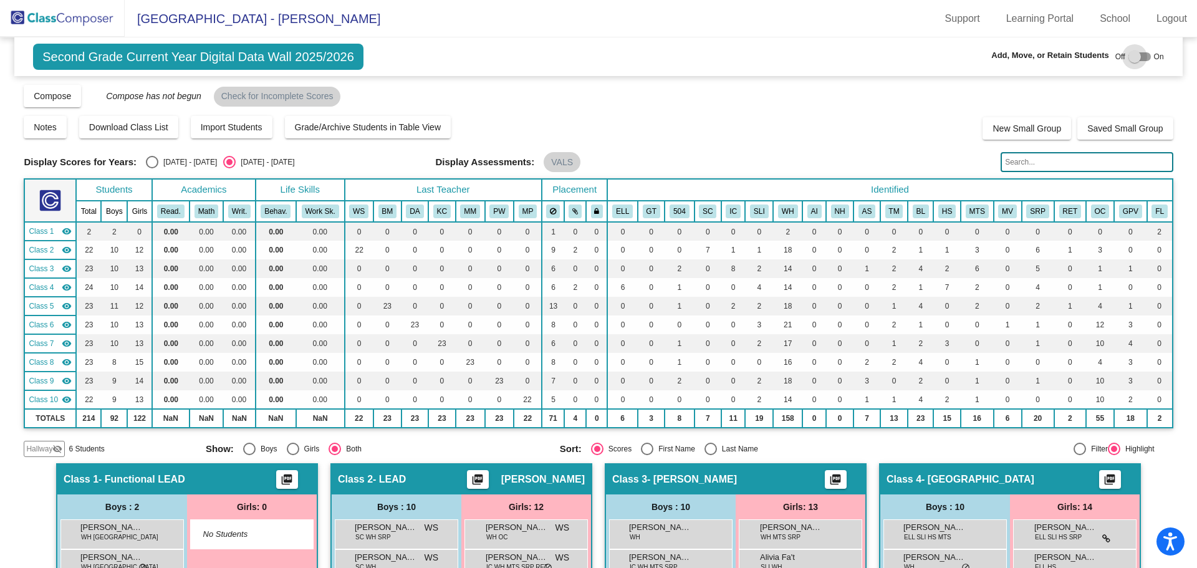
click at [1129, 55] on div at bounding box center [1135, 57] width 12 height 12
checkbox input "true"
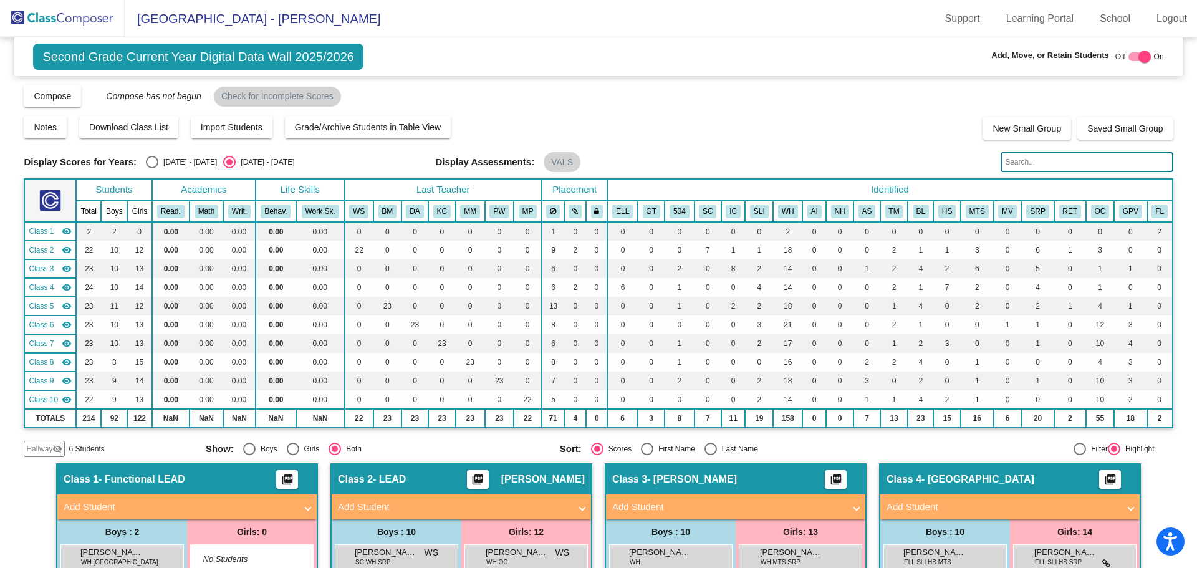
click at [52, 448] on mat-icon "visibility_off" at bounding box center [57, 449] width 10 height 10
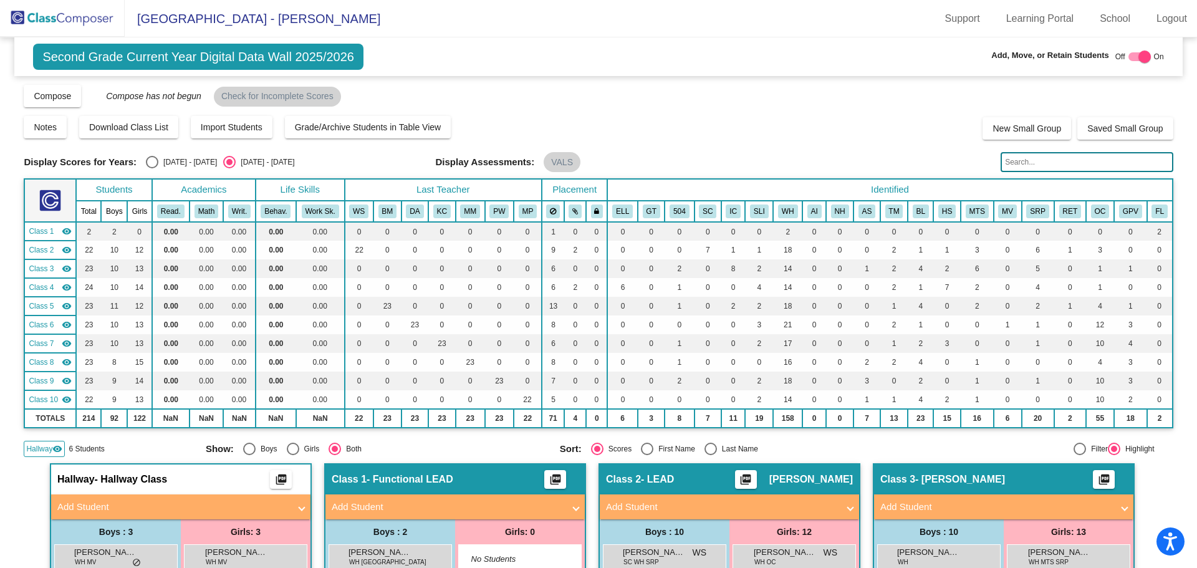
scroll to position [62, 0]
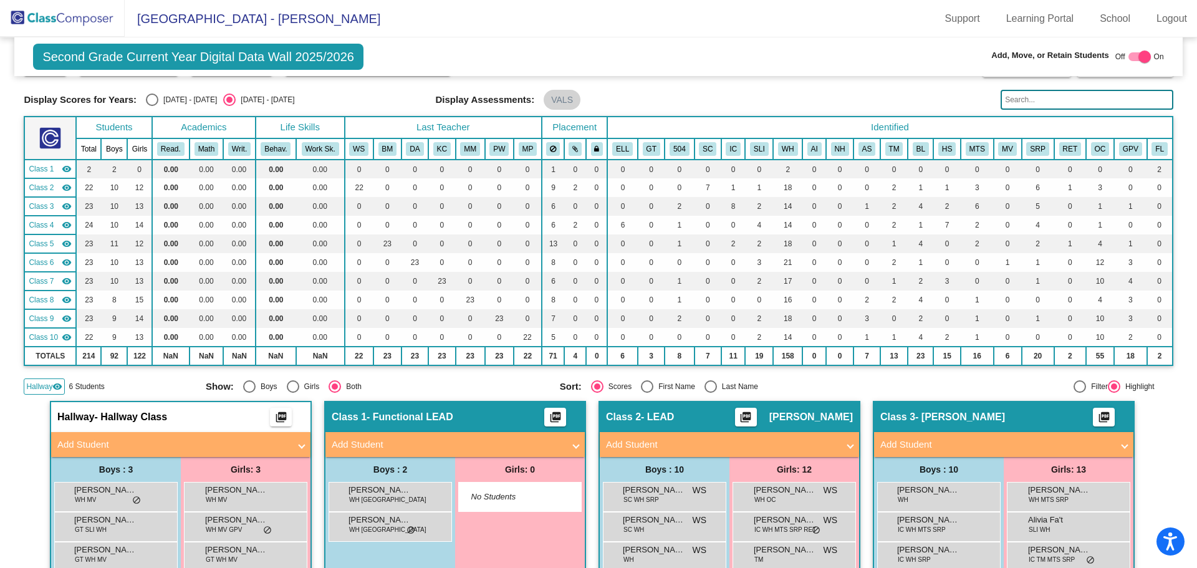
click at [131, 446] on mat-panel-title "Add Student" at bounding box center [173, 445] width 232 height 14
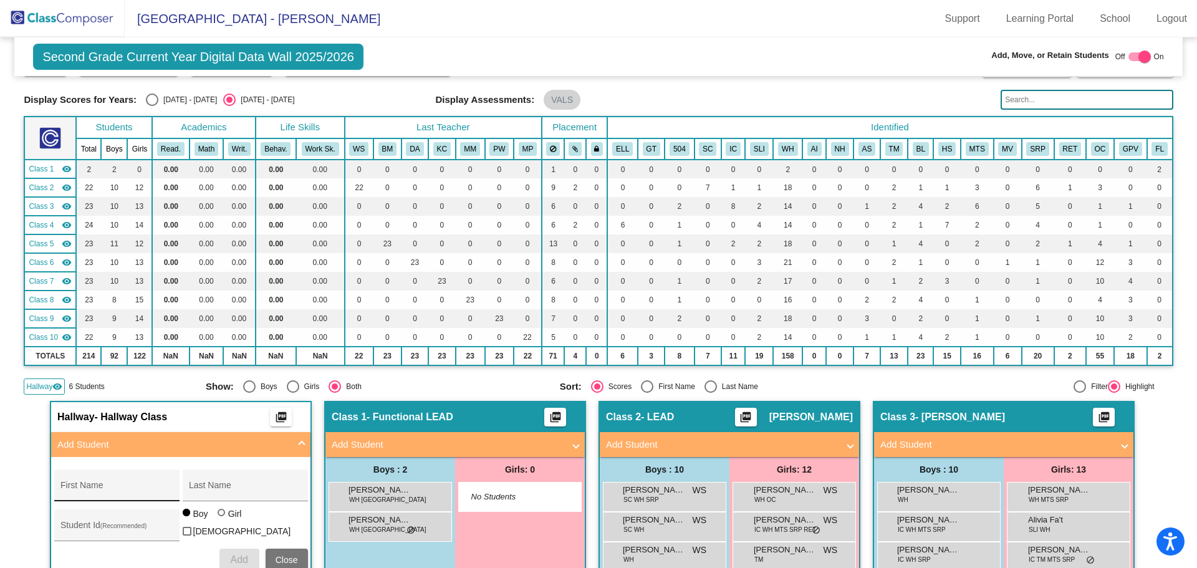
click at [115, 486] on input "First Name" at bounding box center [116, 490] width 112 height 10
type input "Christian"
type input "Poore"
type input "1565715"
click at [236, 557] on span "Add" at bounding box center [238, 559] width 17 height 11
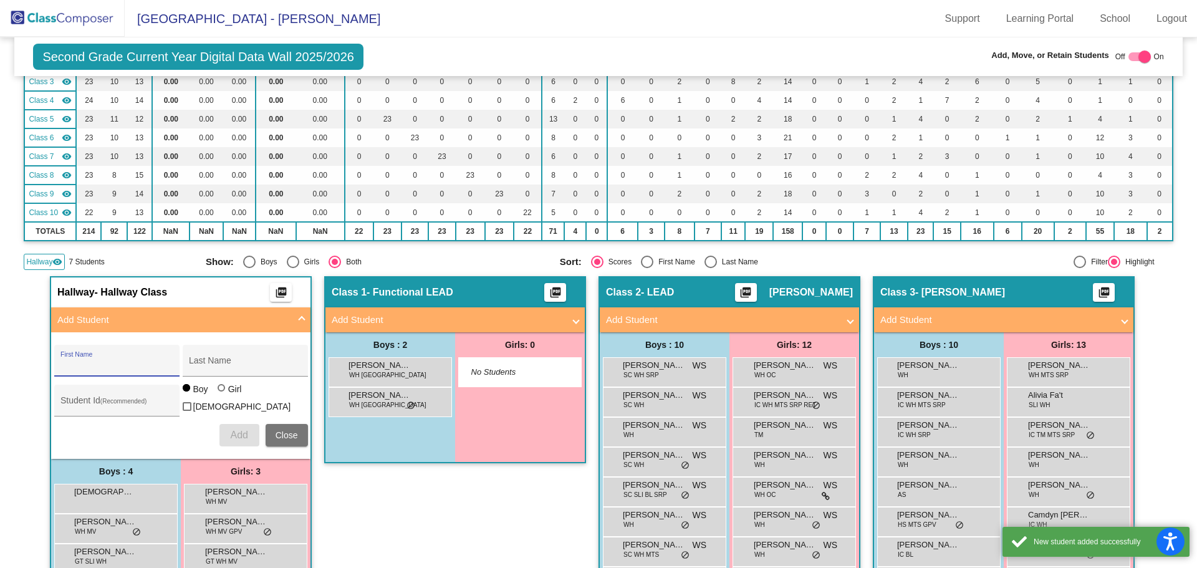
scroll to position [249, 0]
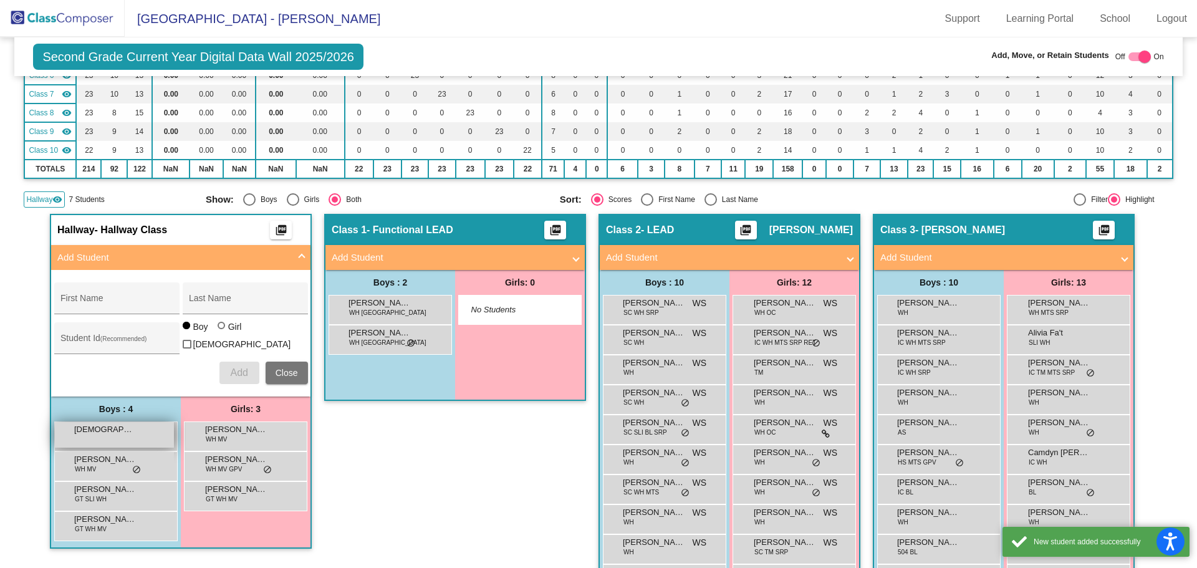
click at [117, 435] on div "Christian Poore lock do_not_disturb_alt" at bounding box center [114, 435] width 119 height 26
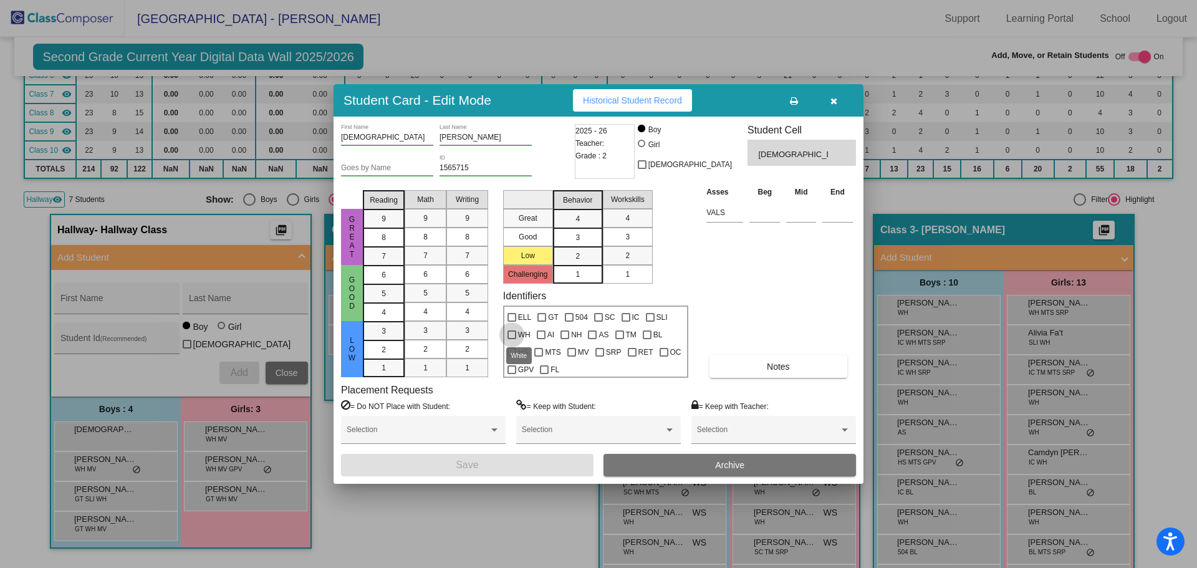
click at [515, 330] on div at bounding box center [512, 334] width 9 height 9
click at [512, 339] on input "WH" at bounding box center [511, 339] width 1 height 1
checkbox input "true"
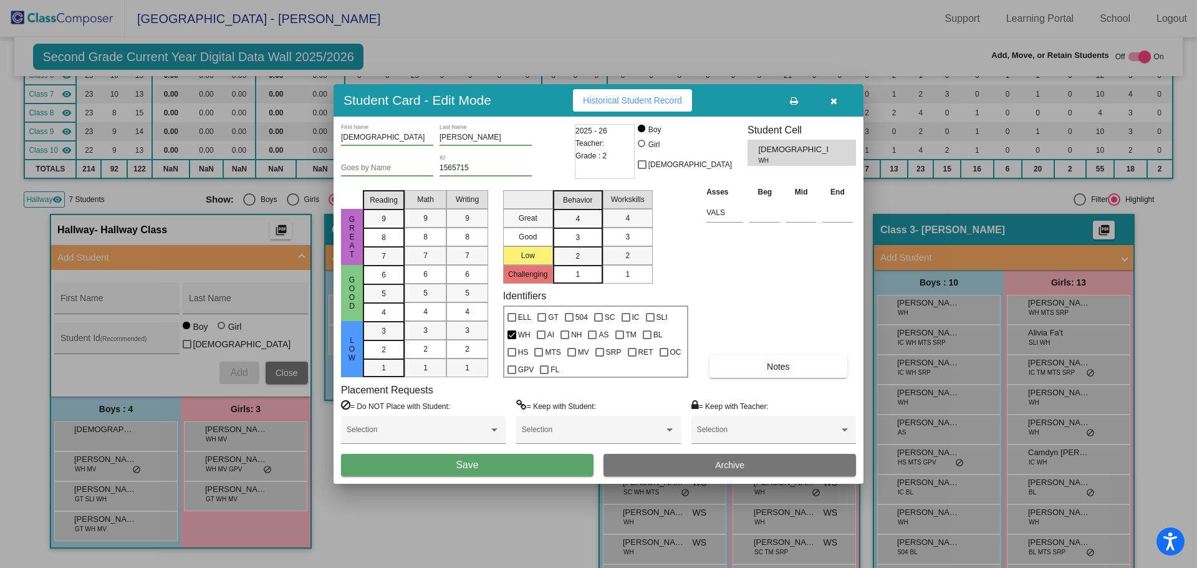
click at [539, 463] on button "Save" at bounding box center [467, 465] width 253 height 22
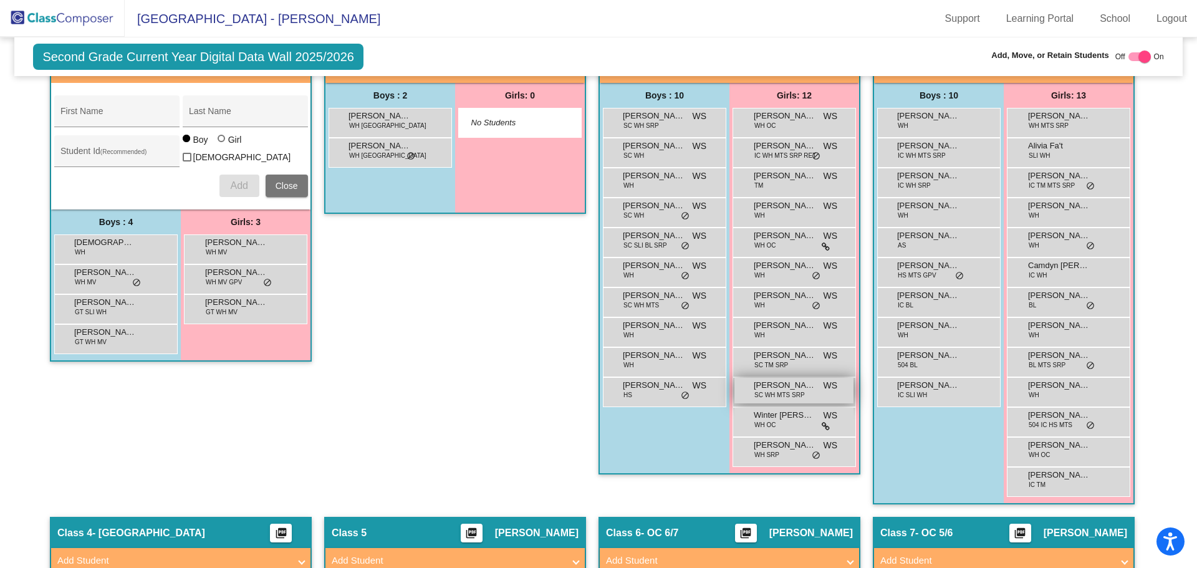
scroll to position [312, 0]
